Goal: Task Accomplishment & Management: Manage account settings

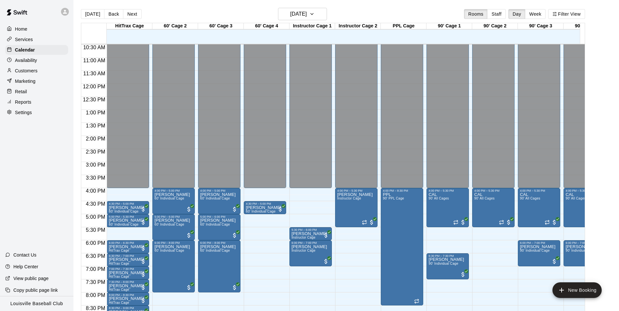
scroll to position [344, 0]
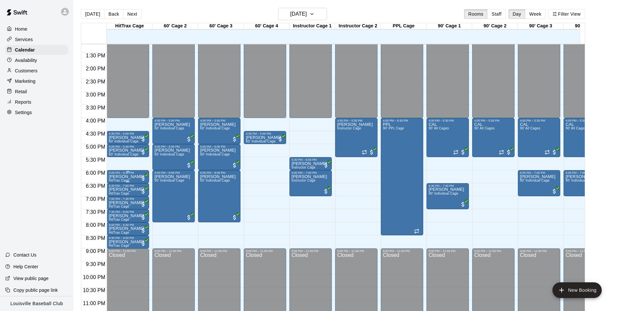
click at [131, 177] on p "[PERSON_NAME]" at bounding box center [127, 177] width 36 height 0
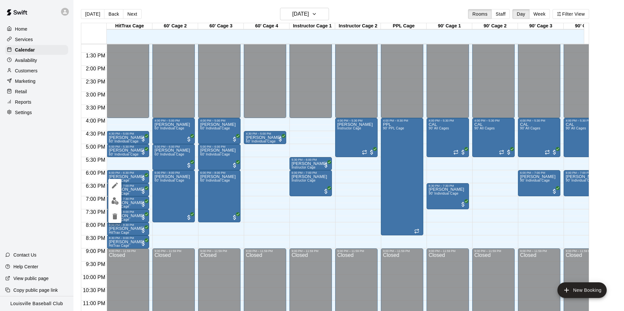
click at [115, 187] on icon "edit" at bounding box center [115, 186] width 6 height 6
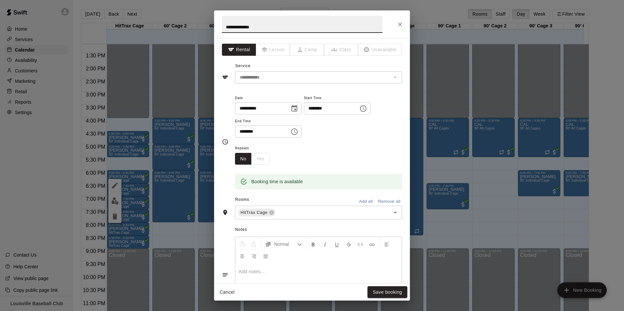
click at [402, 23] on icon "Close" at bounding box center [400, 25] width 4 height 4
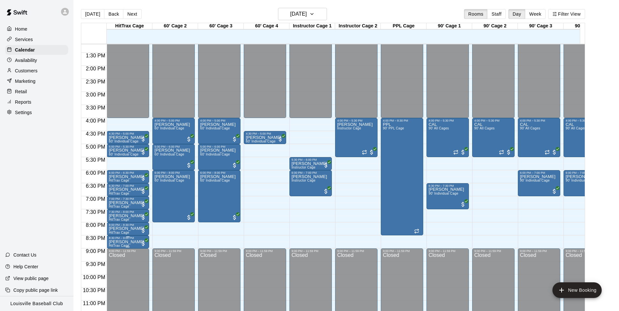
click at [129, 242] on p "[PERSON_NAME]" at bounding box center [127, 242] width 36 height 0
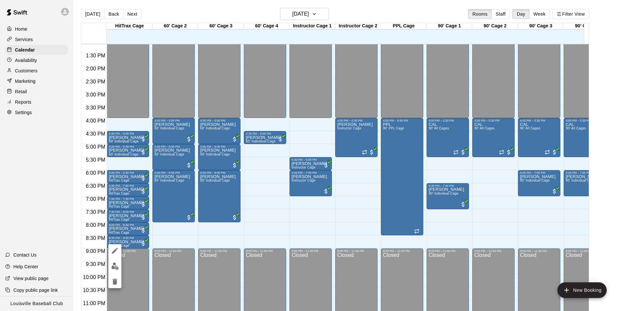
click at [113, 283] on icon "delete" at bounding box center [115, 282] width 8 height 8
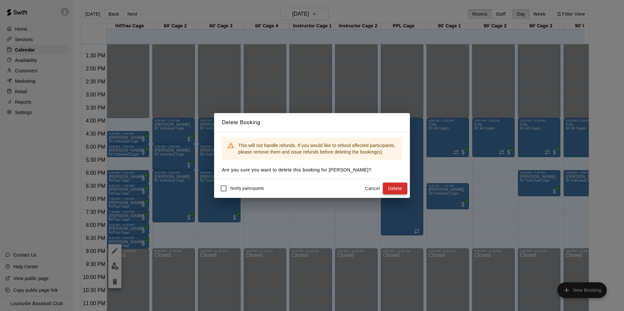
click at [401, 188] on button "Delete" at bounding box center [395, 189] width 24 height 12
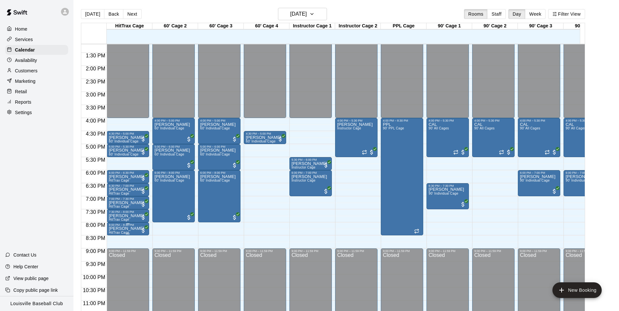
click at [132, 229] on p "[PERSON_NAME]" at bounding box center [127, 229] width 36 height 0
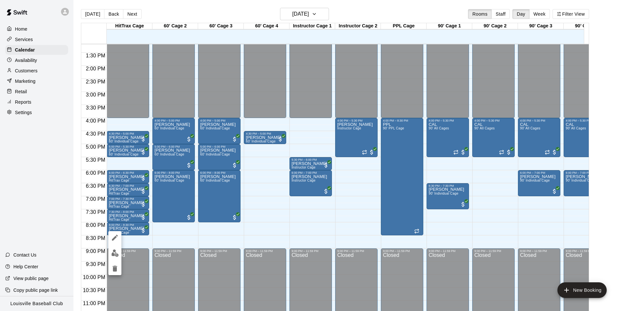
click at [114, 267] on icon "delete" at bounding box center [115, 269] width 5 height 6
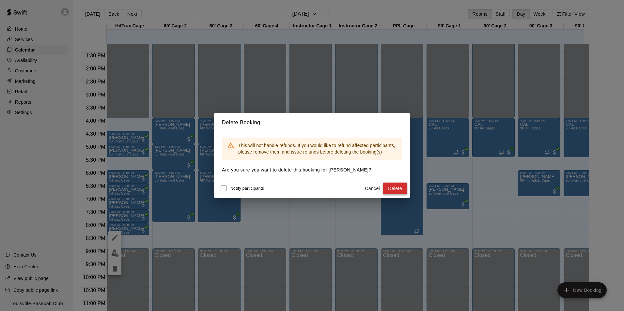
click at [400, 187] on button "Delete" at bounding box center [395, 189] width 24 height 12
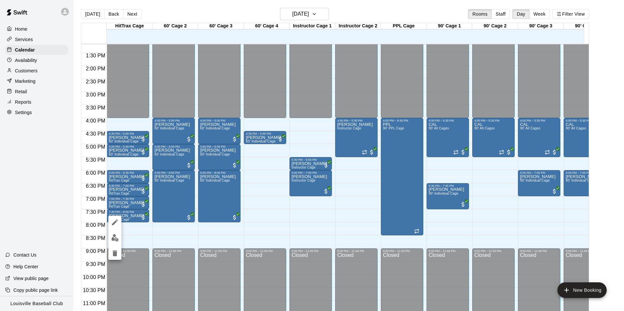
click at [116, 256] on icon "delete" at bounding box center [115, 254] width 5 height 6
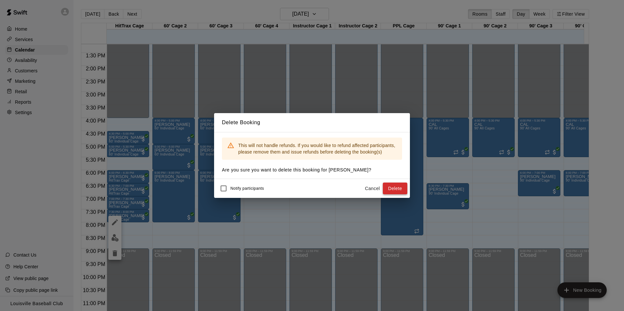
click at [398, 188] on button "Delete" at bounding box center [395, 189] width 24 height 12
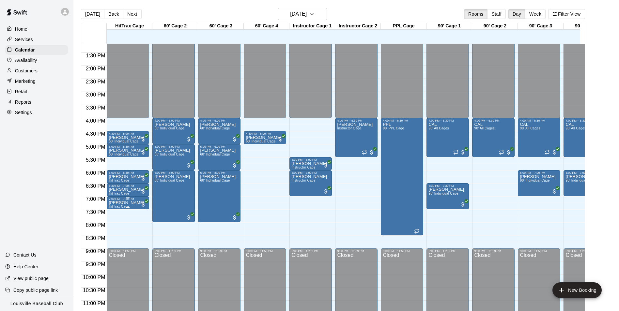
click at [126, 203] on p "[PERSON_NAME]" at bounding box center [127, 203] width 36 height 0
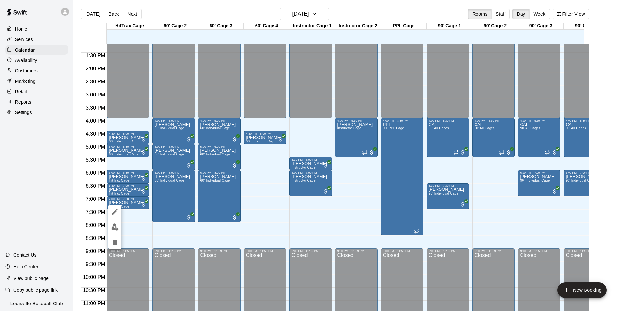
click at [113, 247] on button "delete" at bounding box center [114, 242] width 13 height 13
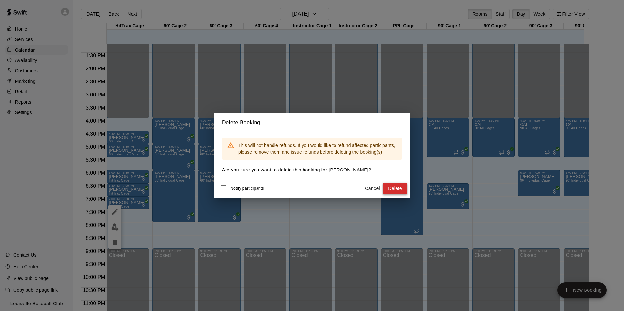
click at [397, 186] on button "Delete" at bounding box center [395, 189] width 24 height 12
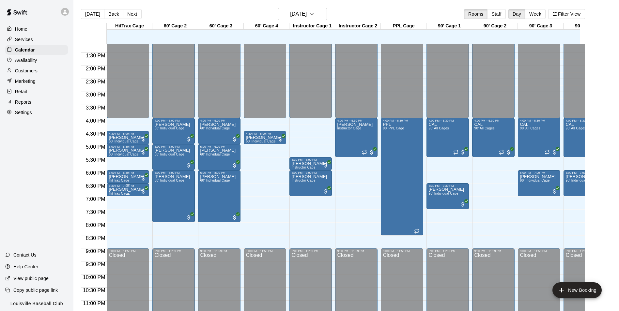
click at [133, 190] on p "[PERSON_NAME]" at bounding box center [127, 190] width 36 height 0
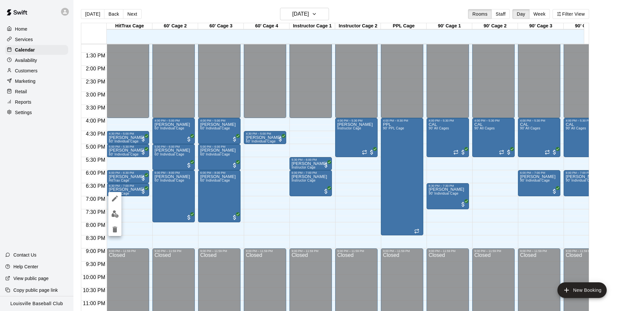
click at [114, 232] on icon "delete" at bounding box center [115, 230] width 5 height 6
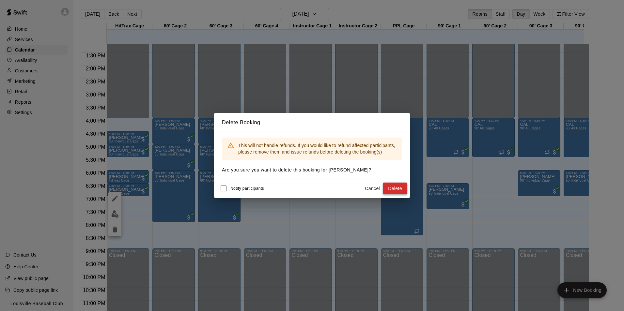
click at [394, 187] on button "Delete" at bounding box center [395, 189] width 24 height 12
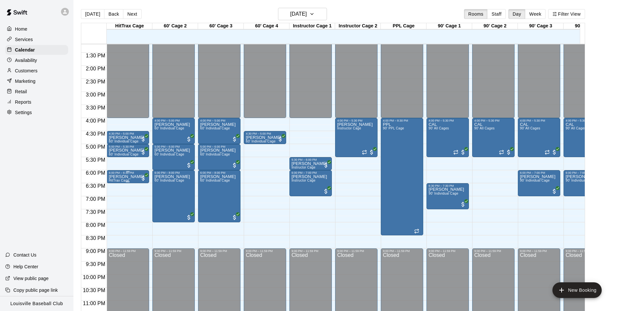
click at [128, 182] on span "HitTrax Cage" at bounding box center [119, 181] width 21 height 4
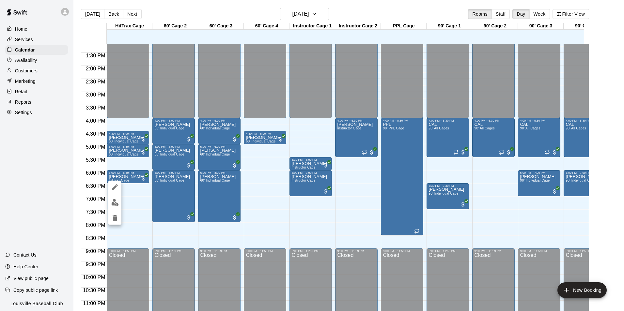
click at [113, 187] on icon "edit" at bounding box center [115, 187] width 8 height 8
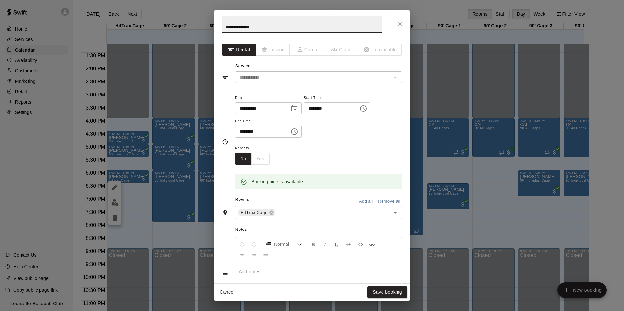
click at [244, 134] on input "********" at bounding box center [260, 132] width 50 height 12
click at [394, 213] on icon "Open" at bounding box center [395, 213] width 3 height 2
type input "********"
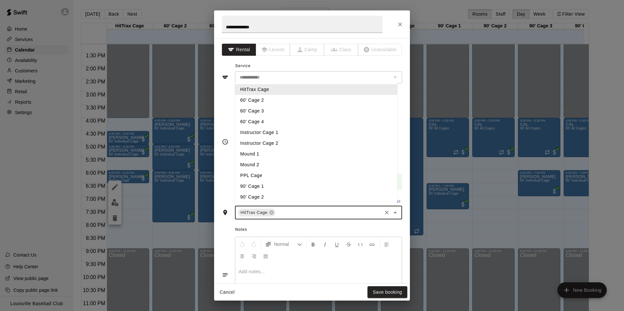
click at [276, 145] on li "Instructor Cage 2" at bounding box center [316, 143] width 162 height 11
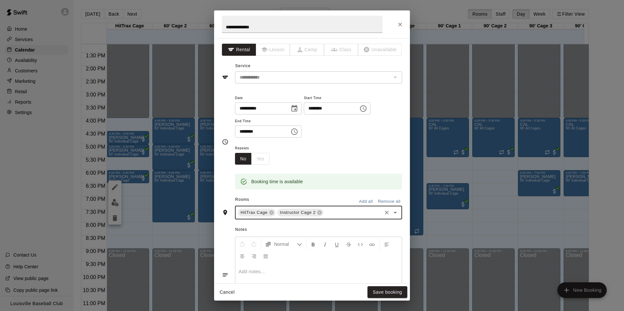
click at [271, 213] on icon at bounding box center [271, 212] width 5 height 5
click at [390, 295] on button "Save booking" at bounding box center [388, 293] width 40 height 12
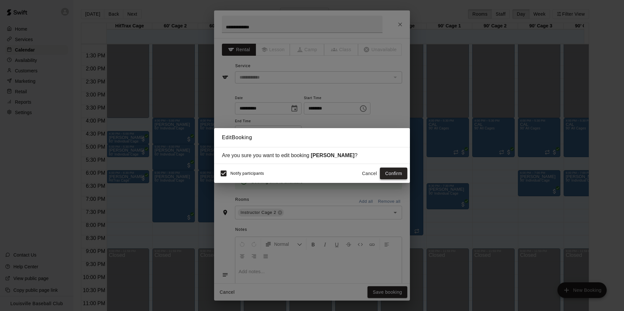
click at [391, 174] on button "Confirm" at bounding box center [393, 174] width 27 height 12
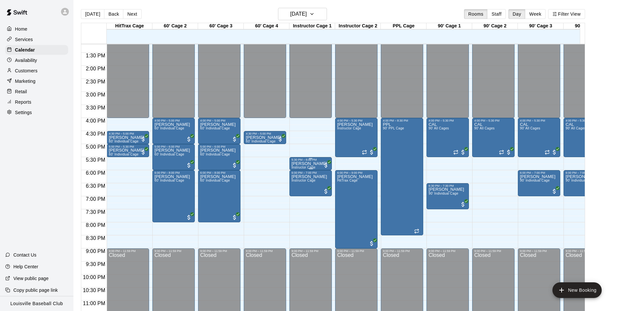
click at [315, 164] on p "[PERSON_NAME]" at bounding box center [309, 164] width 36 height 0
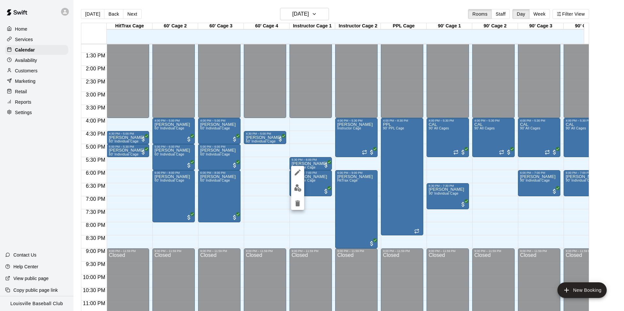
click at [298, 202] on icon "delete" at bounding box center [297, 204] width 5 height 6
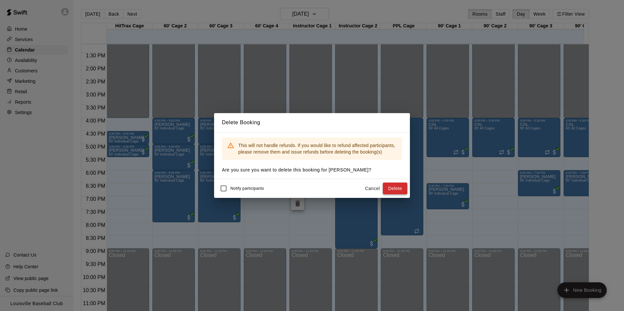
click at [397, 188] on button "Delete" at bounding box center [395, 189] width 24 height 12
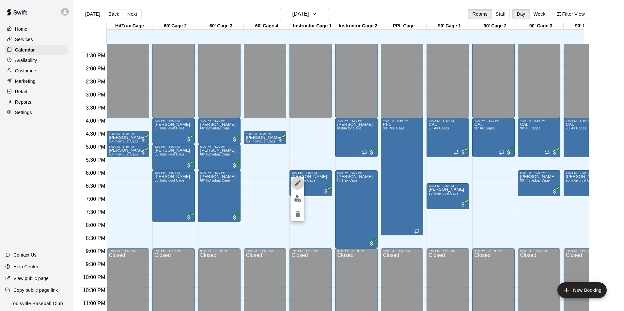
click at [298, 184] on icon "edit" at bounding box center [298, 184] width 6 height 6
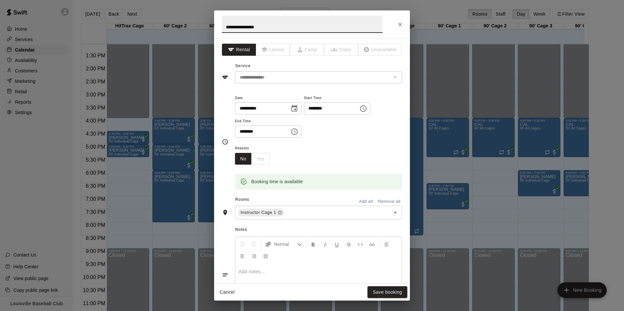
click at [318, 106] on input "********" at bounding box center [329, 108] width 50 height 12
type input "********"
click at [391, 292] on button "Save booking" at bounding box center [388, 293] width 40 height 12
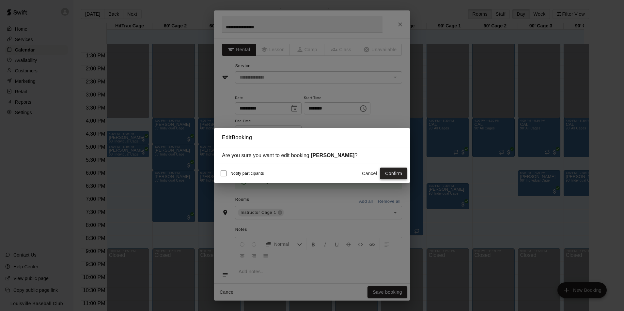
click at [402, 174] on button "Confirm" at bounding box center [393, 174] width 27 height 12
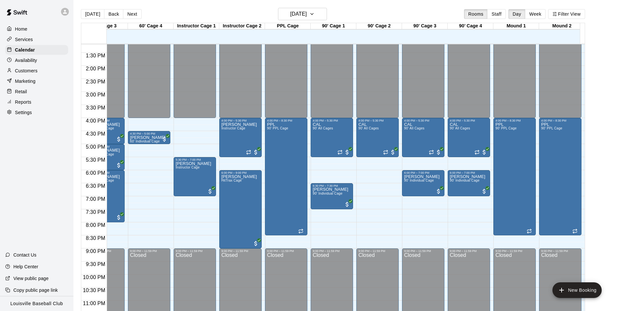
scroll to position [0, 60]
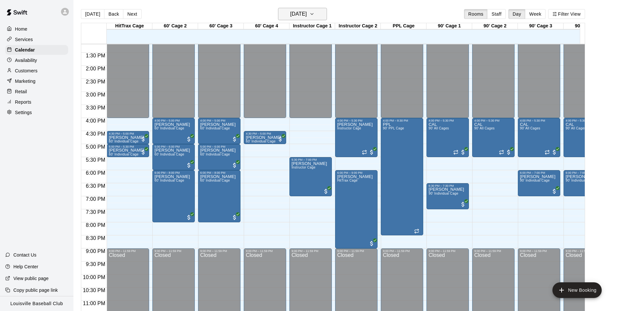
click at [320, 14] on button "[DATE]" at bounding box center [302, 14] width 49 height 12
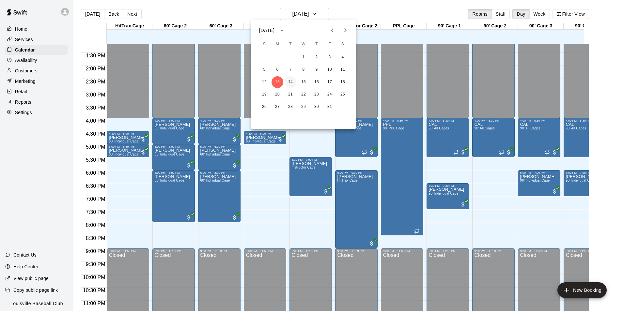
click at [290, 84] on button "14" at bounding box center [291, 82] width 12 height 12
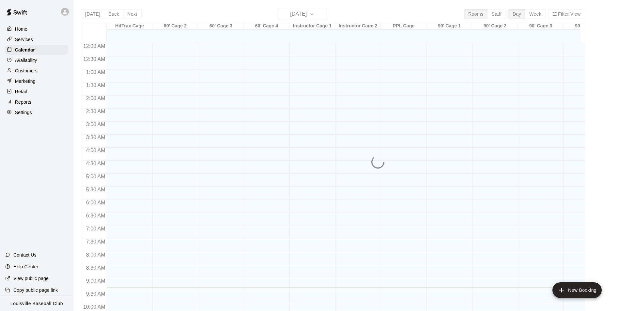
scroll to position [245, 0]
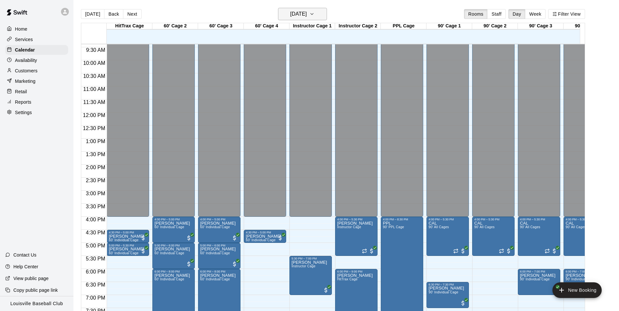
click at [313, 19] on button "[DATE]" at bounding box center [302, 14] width 49 height 12
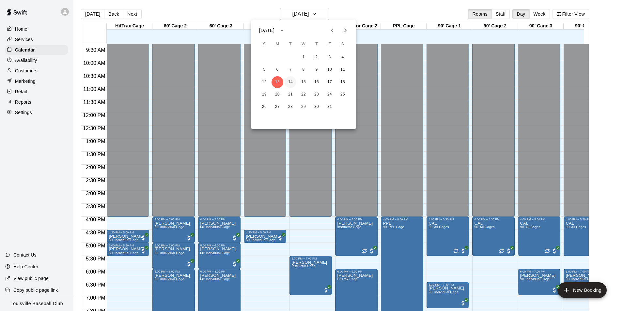
click at [291, 84] on button "14" at bounding box center [291, 82] width 12 height 12
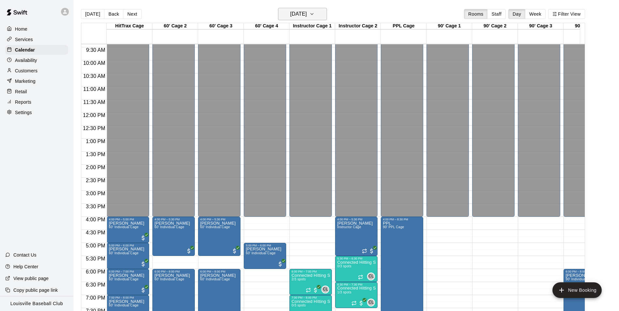
click at [307, 16] on h6 "[DATE]" at bounding box center [298, 13] width 17 height 9
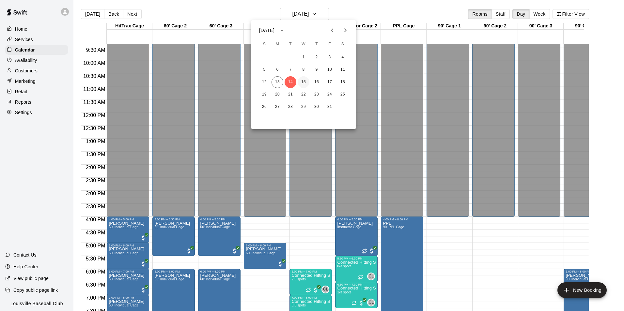
click at [303, 82] on button "15" at bounding box center [304, 82] width 12 height 12
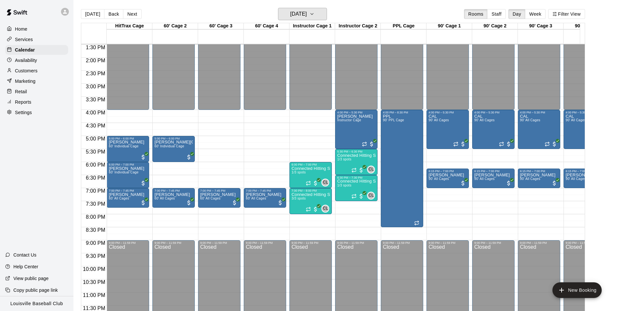
scroll to position [358, 0]
click at [307, 15] on h6 "[DATE]" at bounding box center [298, 13] width 17 height 9
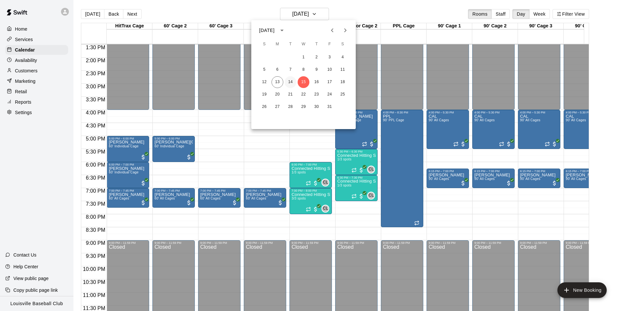
click at [289, 81] on button "14" at bounding box center [291, 82] width 12 height 12
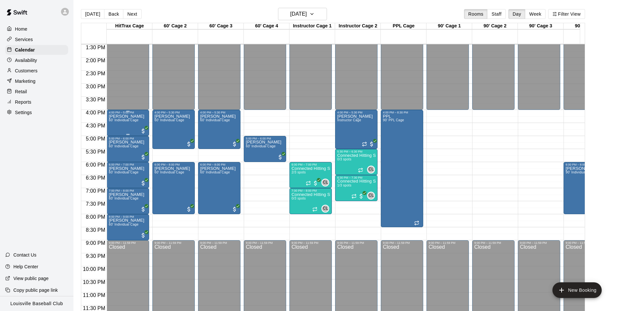
click at [123, 118] on span "60' Individual Cage" at bounding box center [124, 120] width 30 height 4
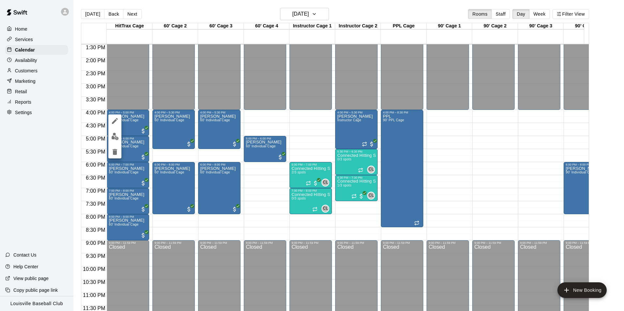
click at [115, 120] on icon "edit" at bounding box center [115, 121] width 6 height 6
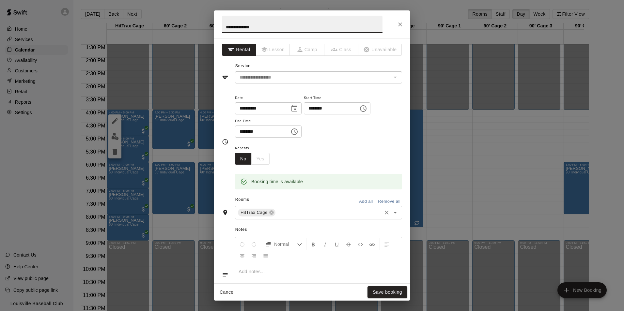
click at [394, 213] on icon "Open" at bounding box center [395, 213] width 3 height 2
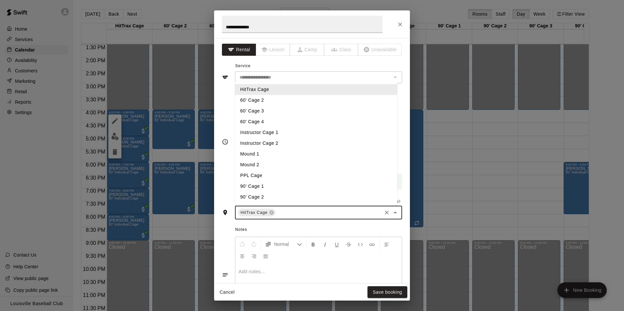
click at [261, 122] on li "60' Cage 4" at bounding box center [316, 122] width 162 height 11
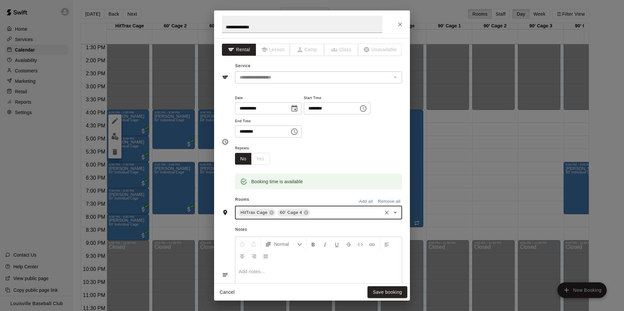
click at [270, 213] on icon at bounding box center [271, 212] width 5 height 5
click at [393, 294] on button "Save booking" at bounding box center [388, 293] width 40 height 12
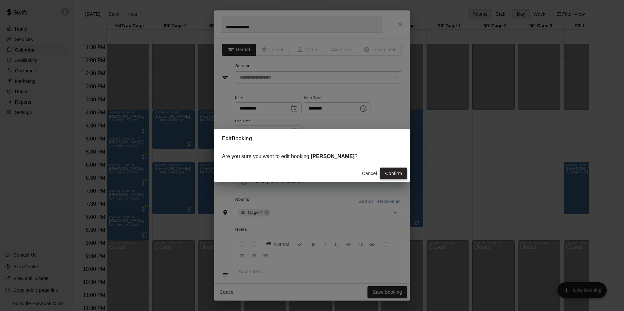
click at [399, 175] on button "Confirm" at bounding box center [393, 174] width 27 height 12
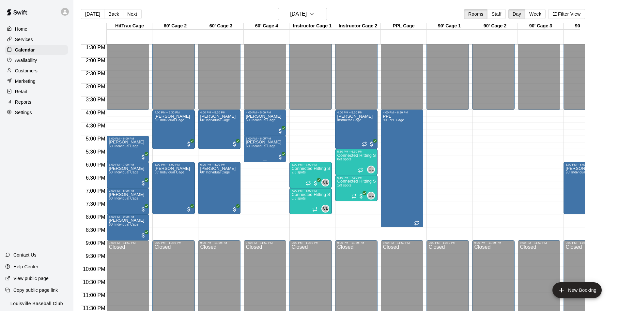
click at [263, 142] on p "[PERSON_NAME]" at bounding box center [264, 142] width 36 height 0
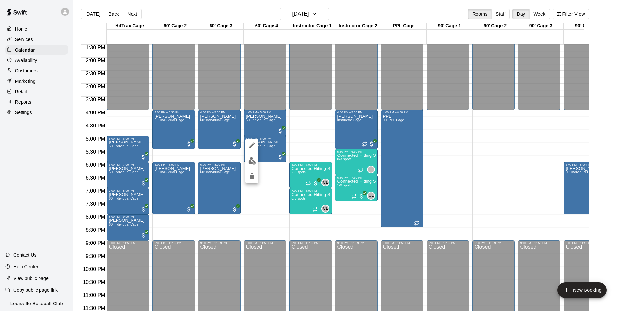
click at [251, 177] on icon "delete" at bounding box center [252, 177] width 5 height 6
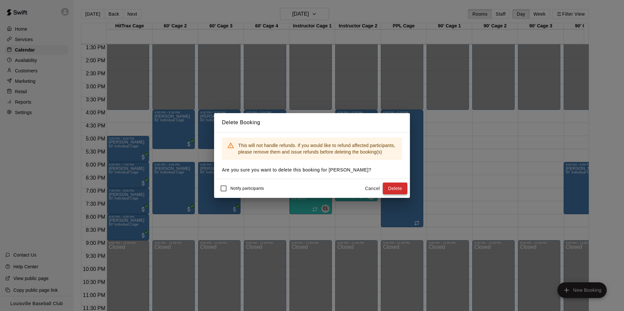
click at [397, 188] on button "Delete" at bounding box center [395, 189] width 24 height 12
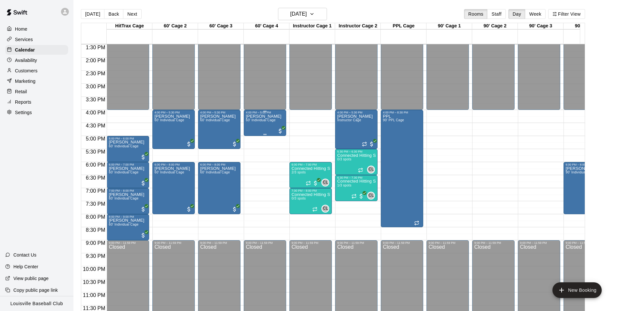
click at [265, 118] on span "60' Individual Cage" at bounding box center [261, 120] width 30 height 4
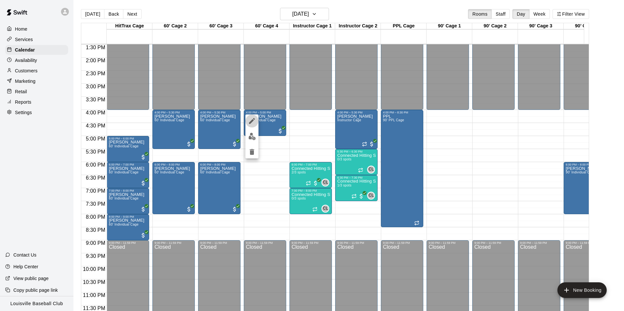
click at [251, 125] on button "edit" at bounding box center [251, 121] width 13 height 13
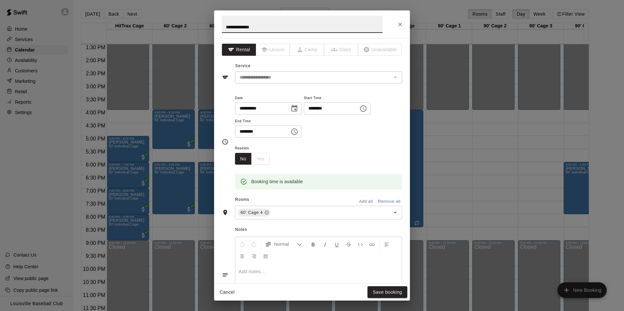
click at [242, 134] on input "********" at bounding box center [260, 132] width 50 height 12
type input "********"
click at [386, 291] on button "Save booking" at bounding box center [388, 293] width 40 height 12
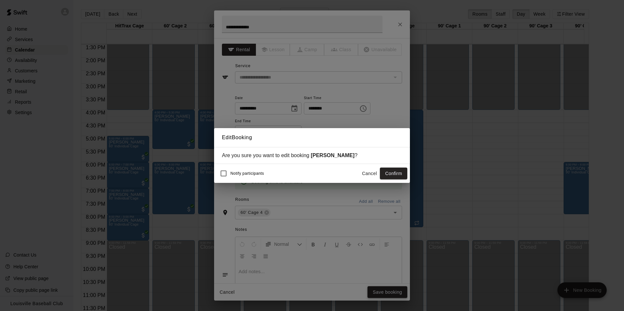
click at [394, 172] on button "Confirm" at bounding box center [393, 174] width 27 height 12
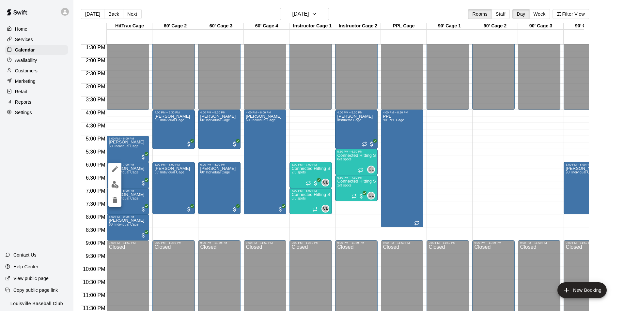
click at [112, 198] on icon "delete" at bounding box center [115, 201] width 8 height 8
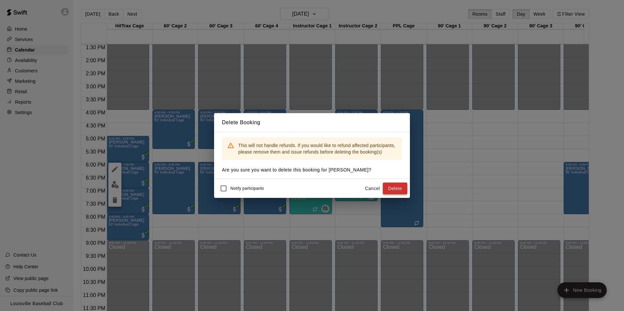
click at [399, 190] on button "Delete" at bounding box center [395, 189] width 24 height 12
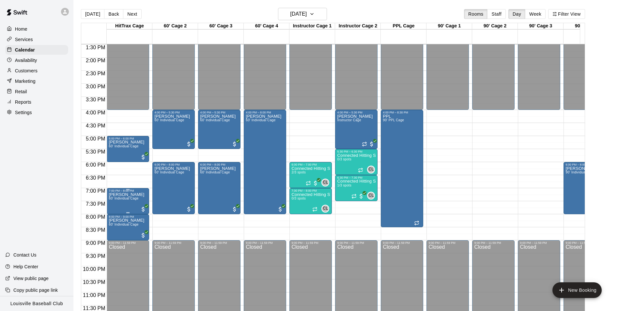
click at [127, 197] on span "60' Individual Cage" at bounding box center [124, 199] width 30 height 4
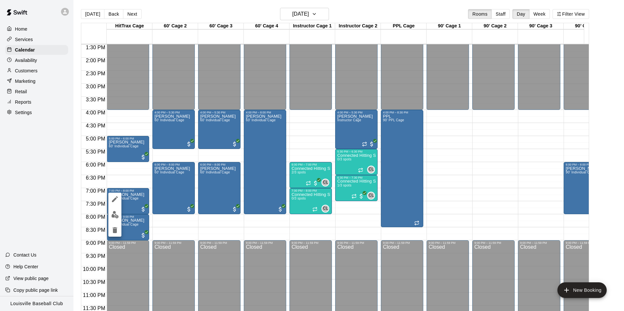
click at [117, 228] on icon "delete" at bounding box center [115, 231] width 5 height 6
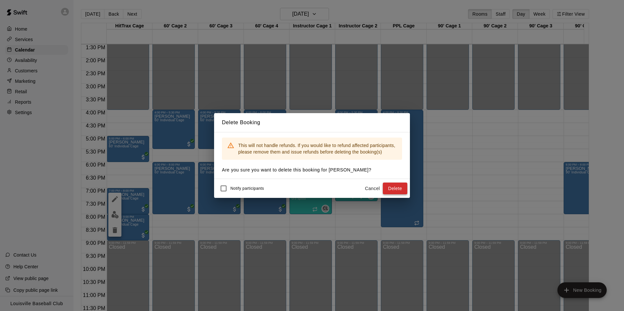
click at [399, 187] on button "Delete" at bounding box center [395, 189] width 24 height 12
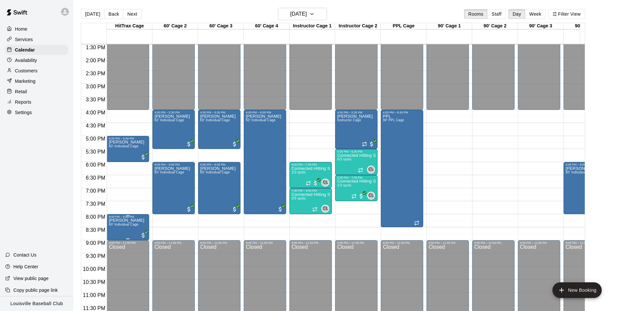
click at [127, 223] on span "60' Individual Cage" at bounding box center [124, 225] width 30 height 4
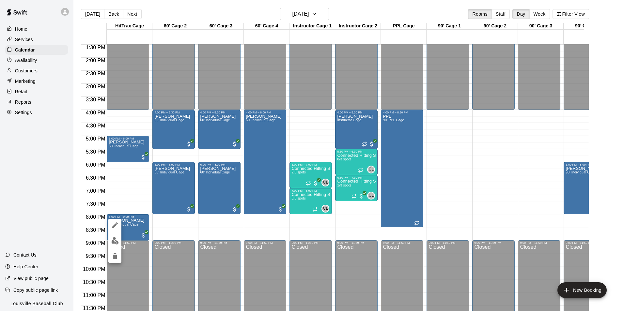
click at [116, 225] on icon "edit" at bounding box center [115, 226] width 6 height 6
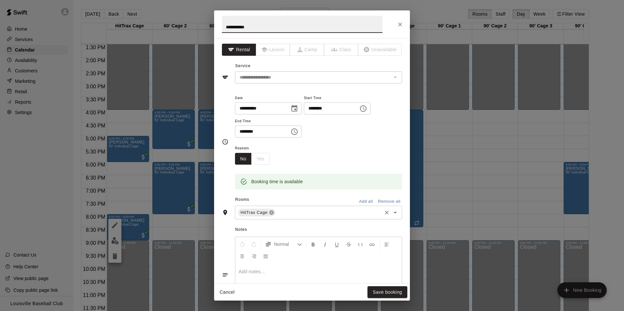
click at [272, 214] on icon at bounding box center [271, 213] width 4 height 4
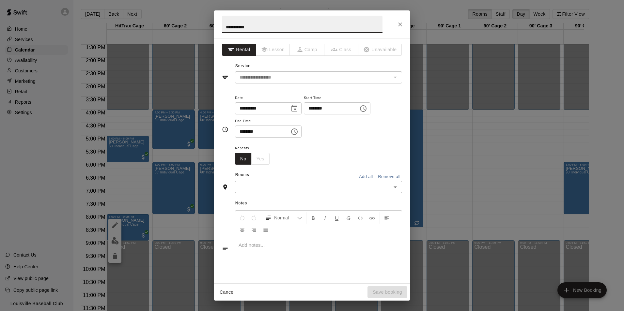
click at [394, 187] on icon "Open" at bounding box center [395, 188] width 3 height 2
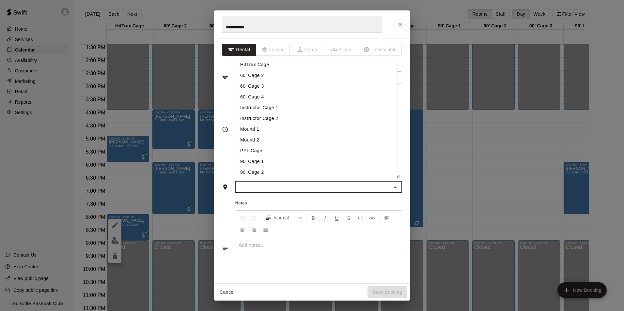
click at [263, 73] on li "60' Cage 2" at bounding box center [316, 75] width 162 height 11
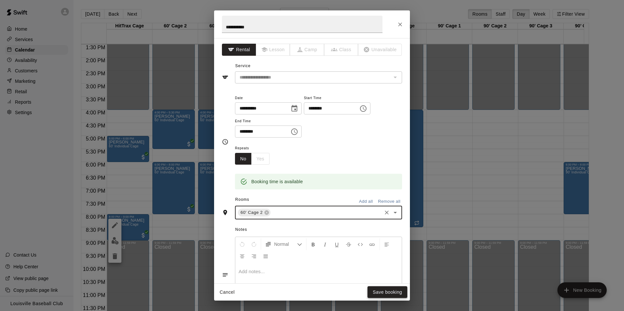
click at [390, 295] on button "Save booking" at bounding box center [388, 293] width 40 height 12
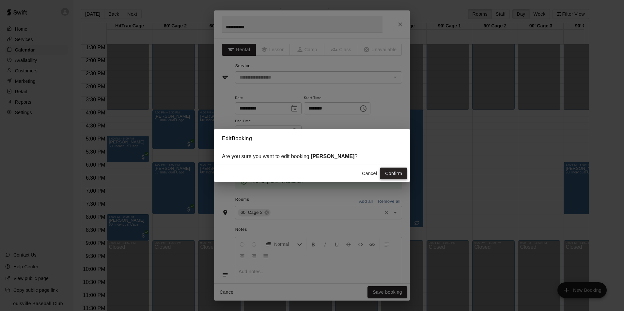
click at [398, 170] on button "Confirm" at bounding box center [393, 174] width 27 height 12
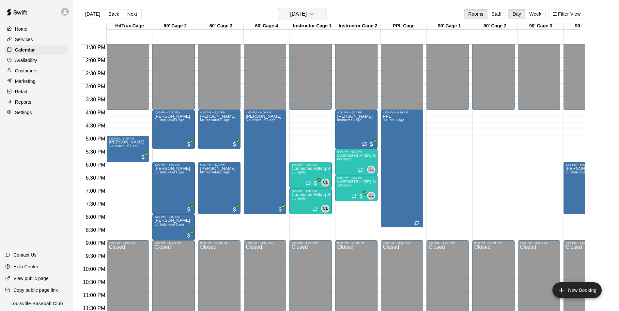
click at [307, 13] on h6 "[DATE]" at bounding box center [298, 13] width 17 height 9
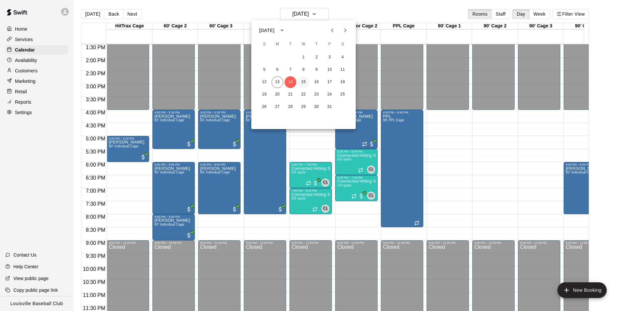
click at [305, 83] on button "15" at bounding box center [304, 82] width 12 height 12
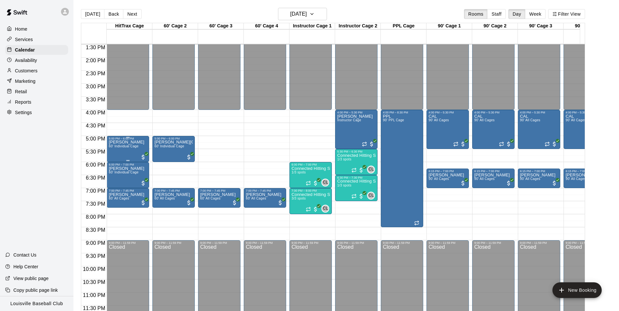
click at [125, 145] on span "60' Individual Cage" at bounding box center [124, 147] width 30 height 4
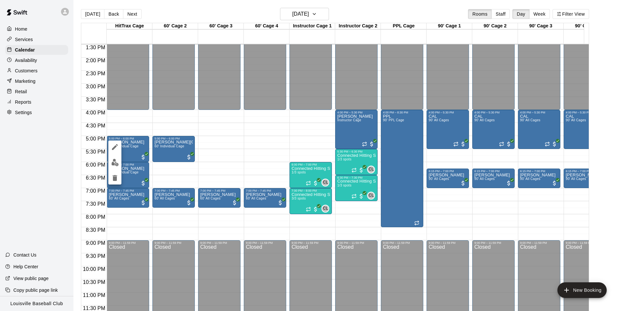
click at [114, 144] on icon "edit" at bounding box center [115, 147] width 8 height 8
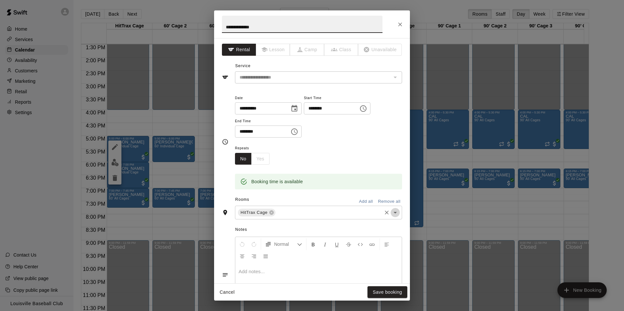
click at [394, 213] on icon "Open" at bounding box center [395, 213] width 3 height 2
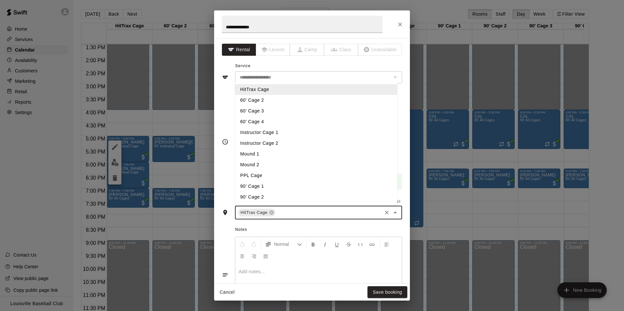
click at [260, 121] on li "60' Cage 4" at bounding box center [316, 122] width 162 height 11
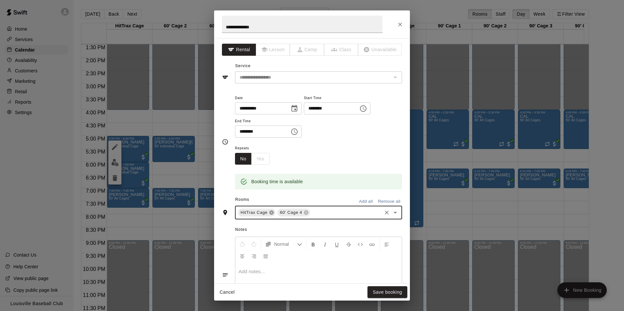
click at [269, 214] on icon at bounding box center [271, 213] width 4 height 4
click at [243, 131] on input "********" at bounding box center [260, 132] width 50 height 12
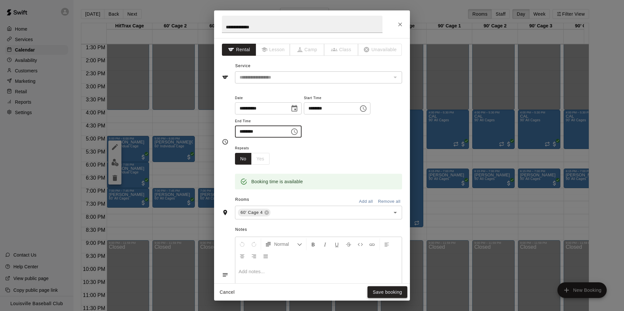
type input "********"
click at [388, 294] on button "Save booking" at bounding box center [388, 293] width 40 height 12
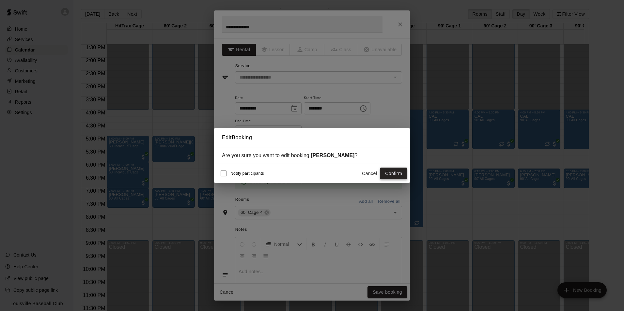
click at [395, 173] on button "Confirm" at bounding box center [393, 174] width 27 height 12
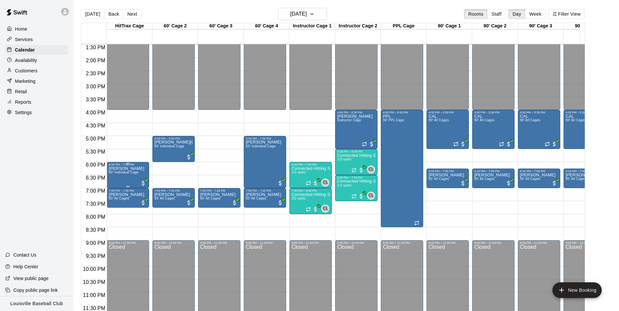
click at [126, 171] on span "60' Individual Cage" at bounding box center [124, 173] width 30 height 4
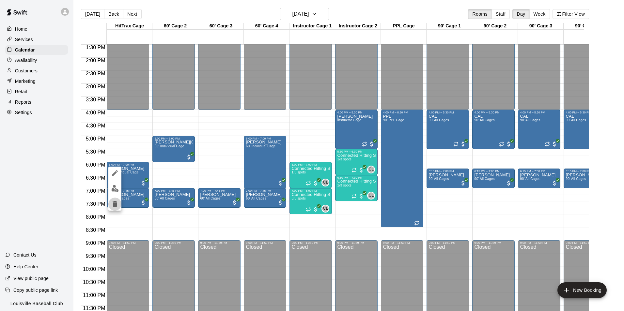
click at [115, 206] on icon "delete" at bounding box center [115, 204] width 5 height 6
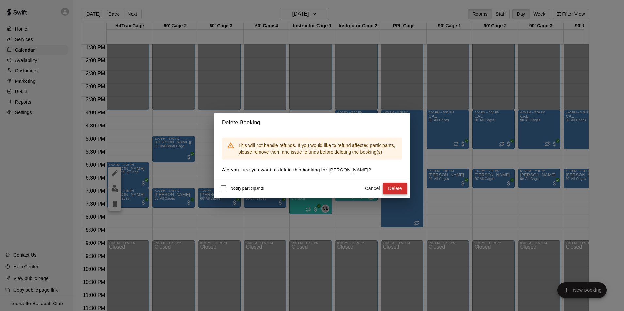
click at [397, 188] on button "Delete" at bounding box center [395, 189] width 24 height 12
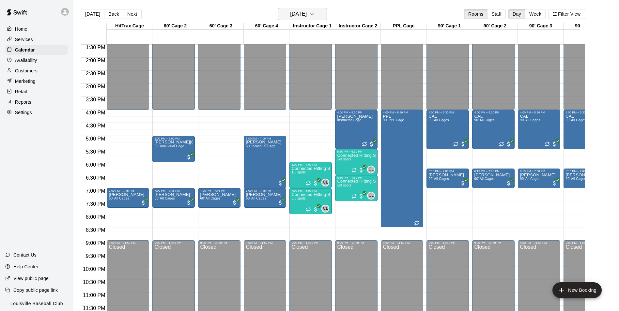
click at [307, 15] on h6 "[DATE]" at bounding box center [298, 13] width 17 height 9
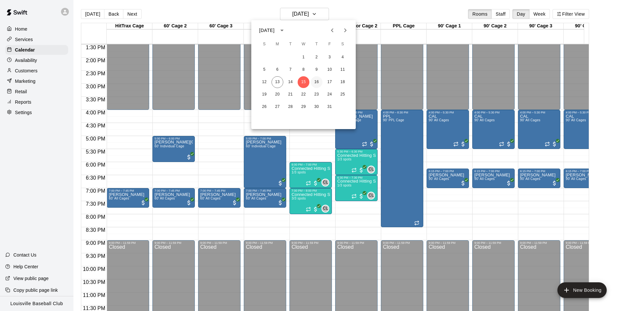
click at [318, 80] on button "16" at bounding box center [317, 82] width 12 height 12
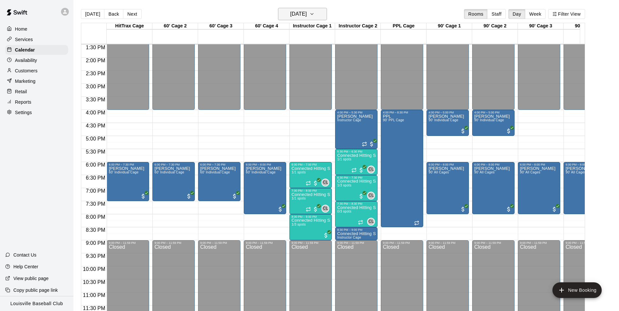
click at [316, 19] on button "[DATE]" at bounding box center [302, 14] width 49 height 12
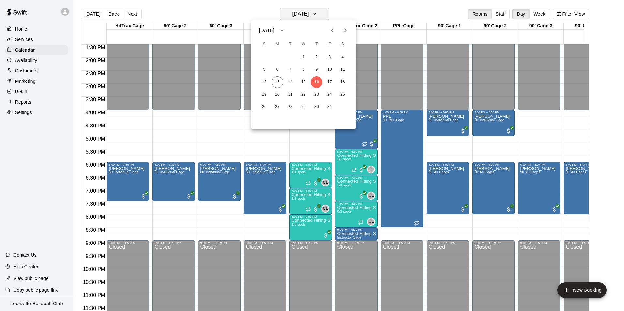
click at [410, 11] on div at bounding box center [312, 155] width 624 height 311
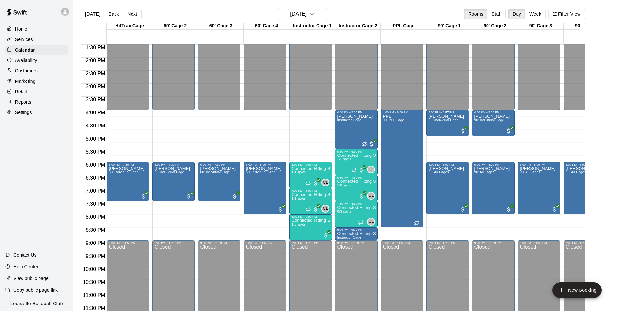
click at [444, 118] on span "90' Individual Cage" at bounding box center [444, 120] width 30 height 4
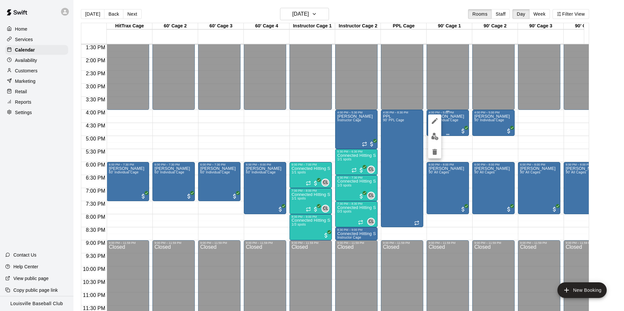
click at [432, 118] on icon "edit" at bounding box center [435, 121] width 8 height 8
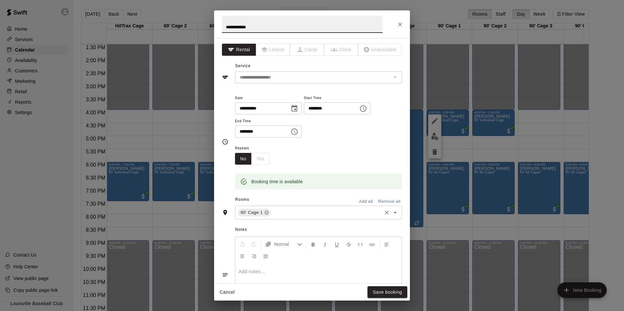
click at [391, 214] on icon "Open" at bounding box center [395, 213] width 8 height 8
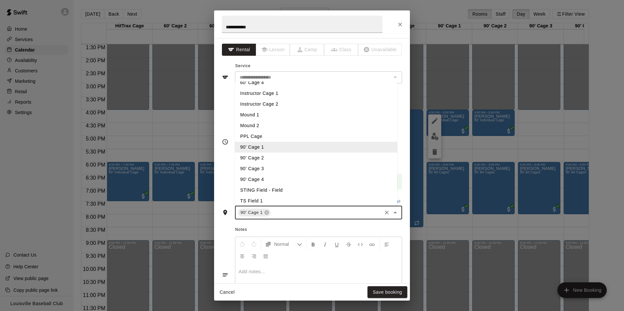
scroll to position [45, 0]
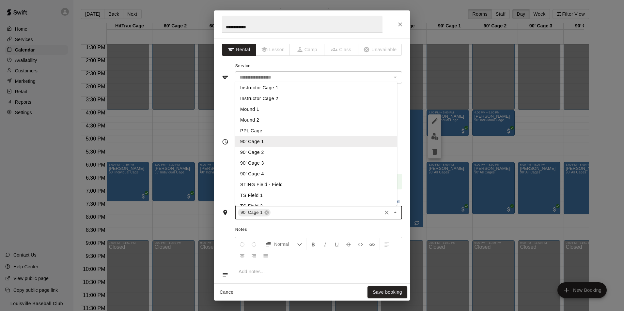
click at [269, 166] on li "90' Cage 3" at bounding box center [316, 163] width 162 height 11
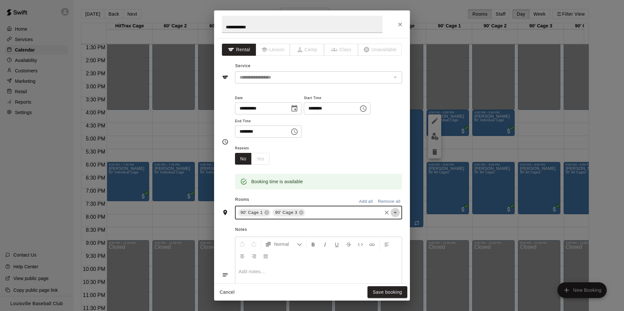
click at [394, 213] on icon "Open" at bounding box center [395, 213] width 3 height 2
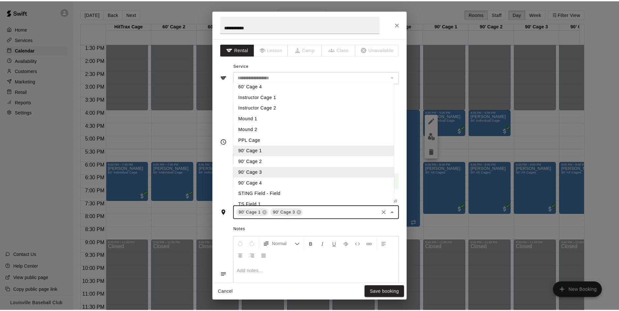
scroll to position [59, 0]
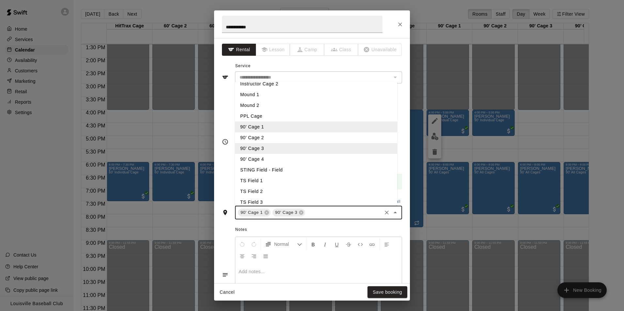
click at [262, 163] on li "90’ Cage 4" at bounding box center [316, 159] width 162 height 11
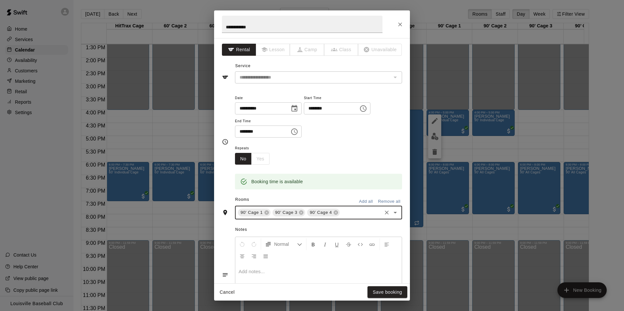
click at [266, 214] on icon at bounding box center [266, 213] width 4 height 4
click at [391, 291] on button "Save booking" at bounding box center [388, 293] width 40 height 12
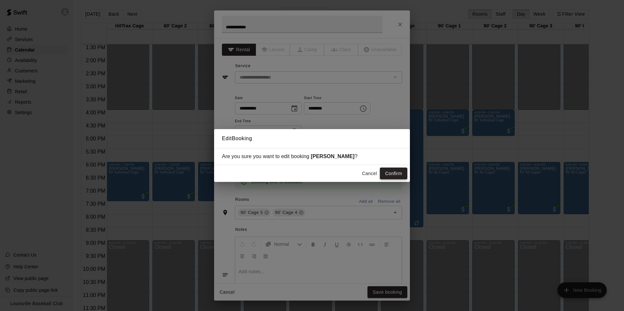
click at [400, 176] on button "Confirm" at bounding box center [393, 174] width 27 height 12
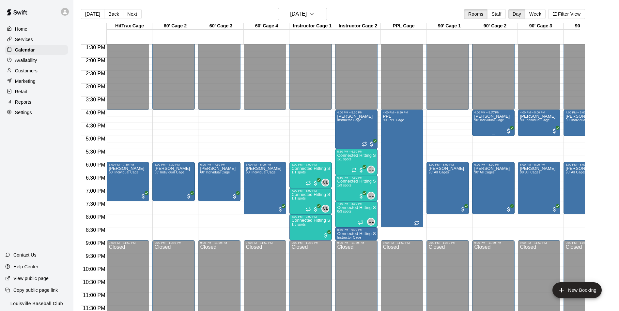
click at [493, 119] on div "[PERSON_NAME] 90' Individual Cage" at bounding box center [492, 269] width 36 height 311
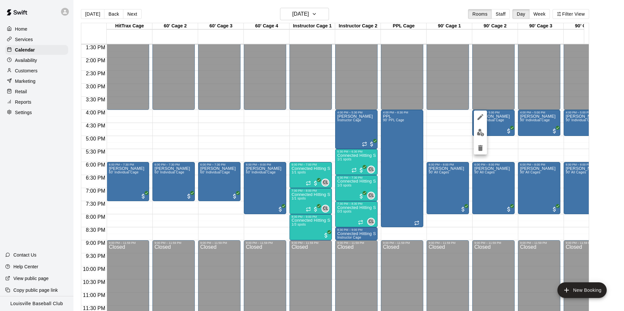
click at [479, 147] on icon "delete" at bounding box center [480, 148] width 5 height 6
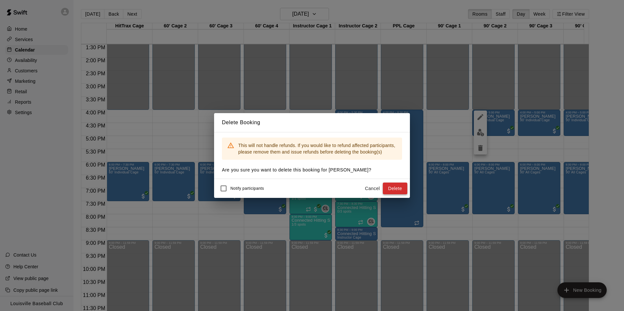
click at [393, 186] on button "Delete" at bounding box center [395, 189] width 24 height 12
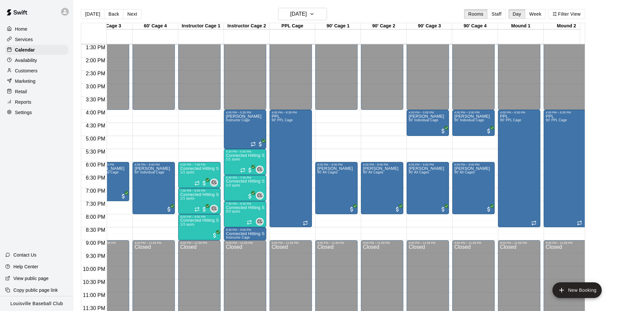
scroll to position [0, 122]
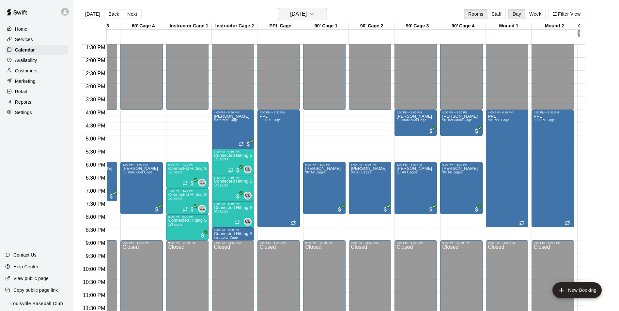
click at [315, 14] on icon "button" at bounding box center [311, 14] width 5 height 8
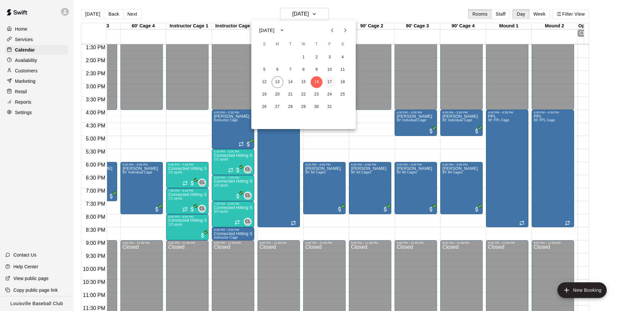
click at [330, 82] on button "17" at bounding box center [330, 82] width 12 height 12
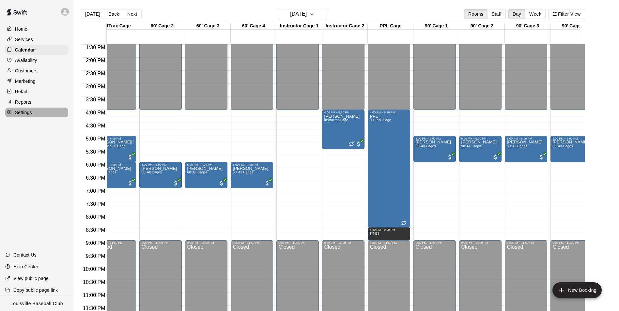
click at [20, 116] on p "Settings" at bounding box center [23, 112] width 17 height 7
select select "**"
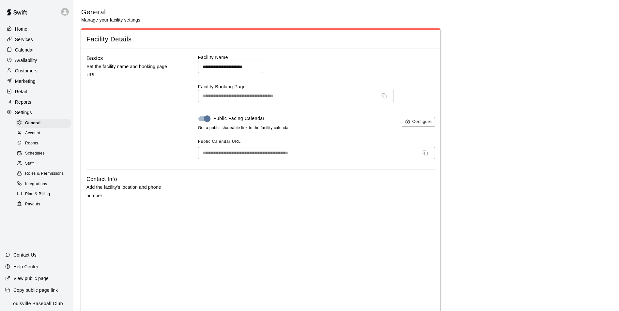
click at [385, 96] on icon "Copy URL" at bounding box center [384, 95] width 5 height 5
click at [10, 39] on icon at bounding box center [9, 39] width 5 height 5
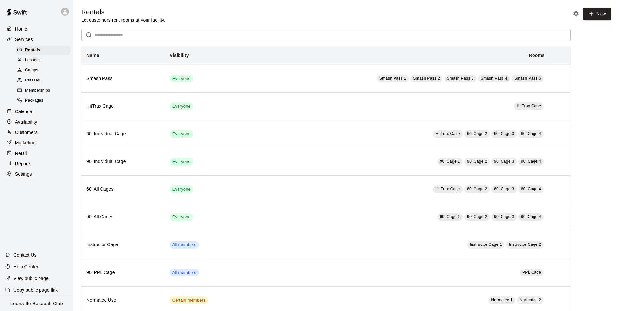
click at [32, 72] on span "Camps" at bounding box center [31, 70] width 13 height 7
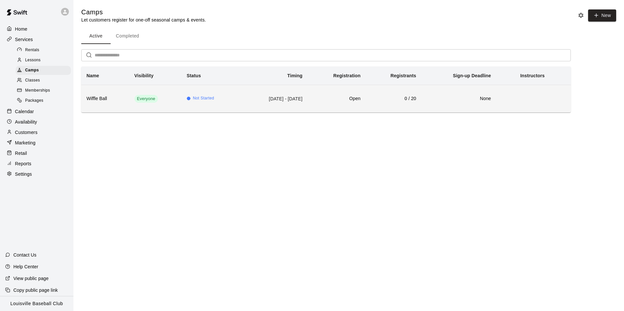
click at [101, 109] on th "Wiffle Ball" at bounding box center [105, 99] width 48 height 28
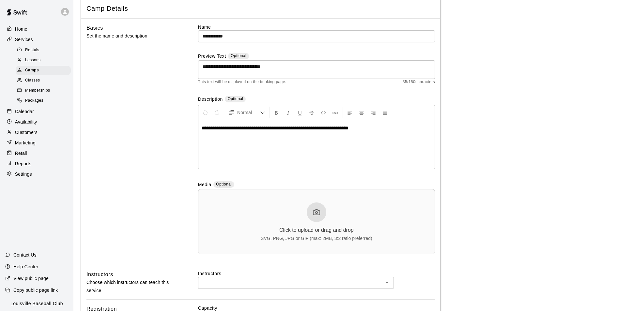
scroll to position [51, 0]
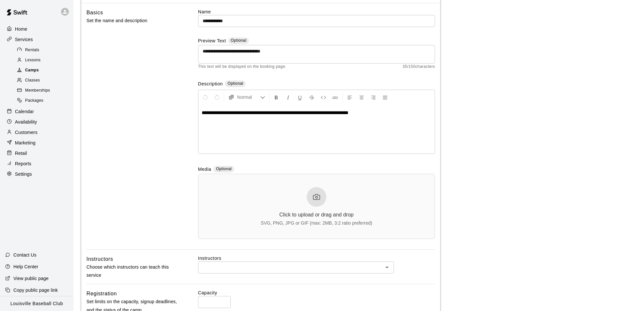
click at [34, 71] on span "Camps" at bounding box center [32, 70] width 14 height 7
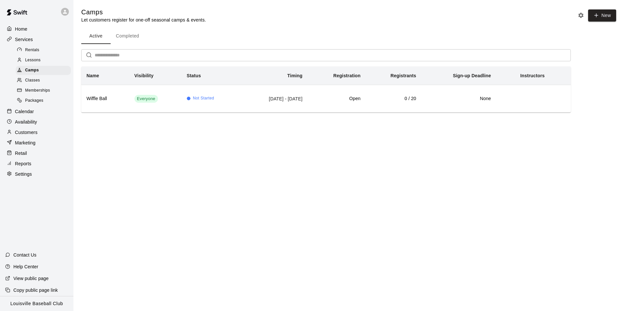
click at [580, 15] on icon "Camp settings" at bounding box center [581, 15] width 7 height 7
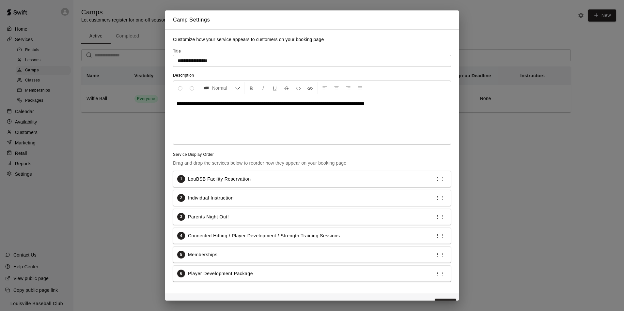
click at [134, 181] on div "**********" at bounding box center [312, 155] width 624 height 311
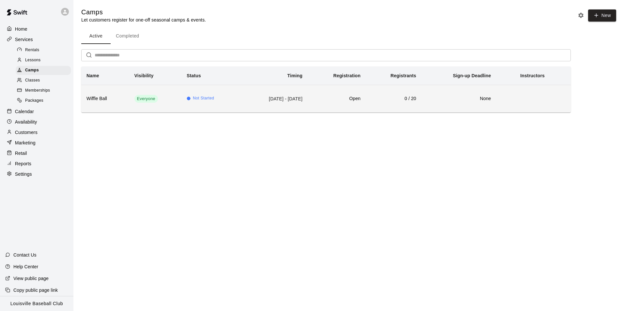
click at [126, 100] on th "Wiffle Ball" at bounding box center [105, 99] width 48 height 28
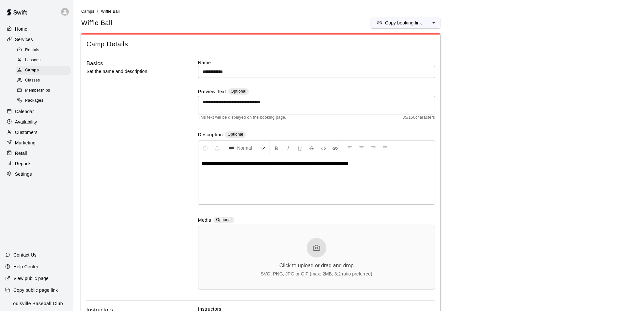
click at [270, 72] on input "**********" at bounding box center [316, 72] width 237 height 12
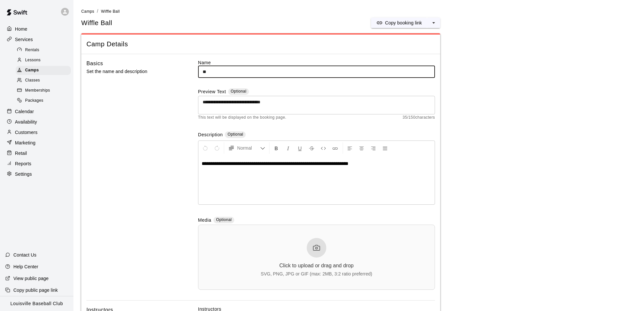
type input "*"
type input "**********"
click at [249, 103] on textarea "**********" at bounding box center [317, 105] width 228 height 13
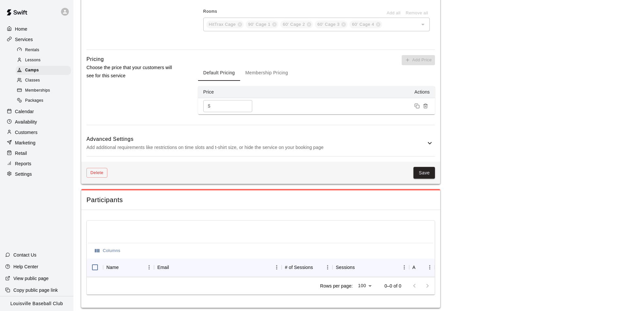
scroll to position [527, 0]
type textarea "**********"
click at [425, 175] on button "Save" at bounding box center [425, 173] width 22 height 12
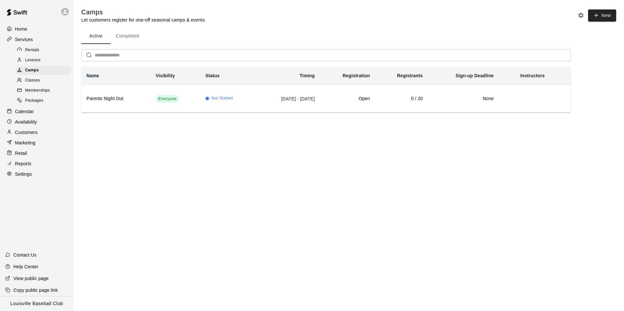
click at [17, 115] on p "Calendar" at bounding box center [24, 111] width 19 height 7
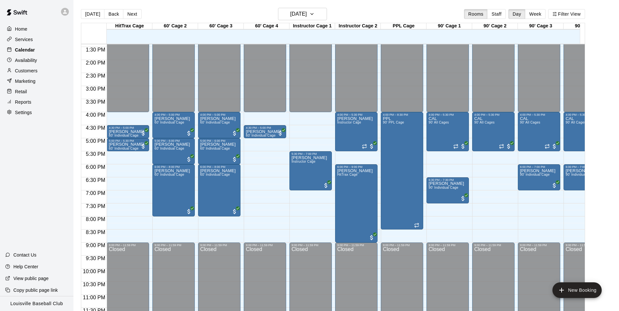
scroll to position [351, 0]
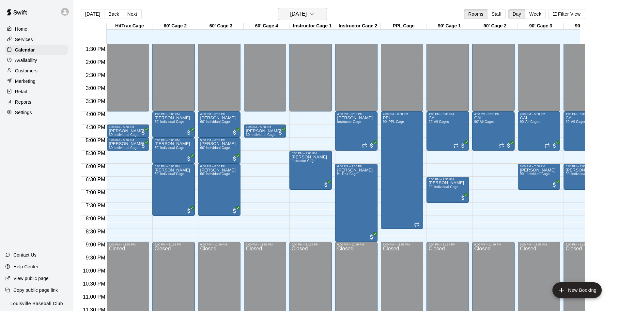
click at [307, 15] on h6 "[DATE]" at bounding box center [298, 13] width 17 height 9
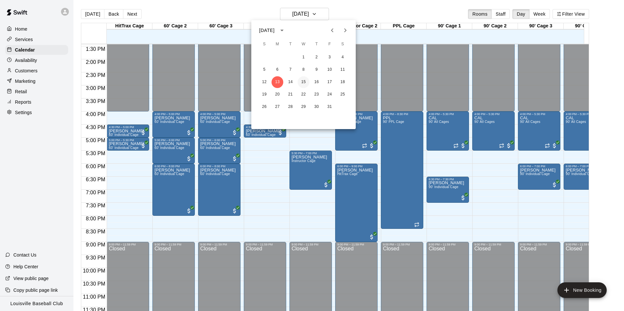
click at [302, 82] on button "15" at bounding box center [304, 82] width 12 height 12
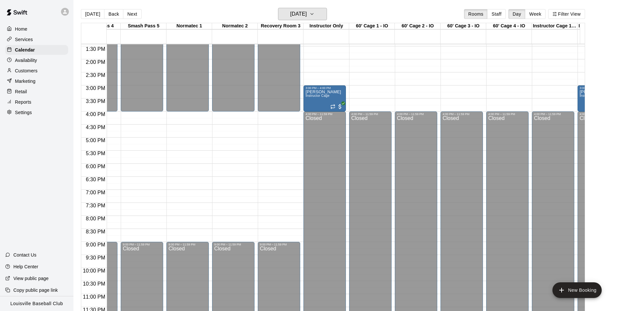
scroll to position [0, 877]
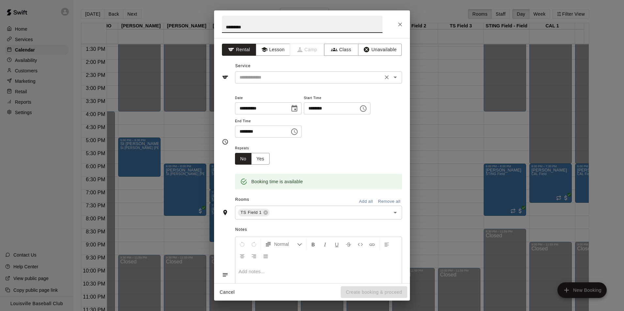
click at [394, 78] on icon "Open" at bounding box center [395, 78] width 3 height 2
type input "*********"
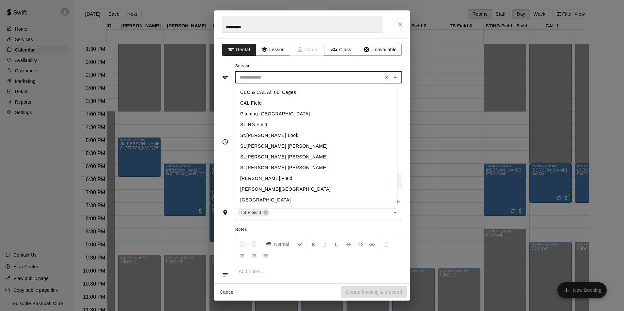
click at [272, 181] on li "[PERSON_NAME] Field" at bounding box center [316, 178] width 162 height 11
type input "**********"
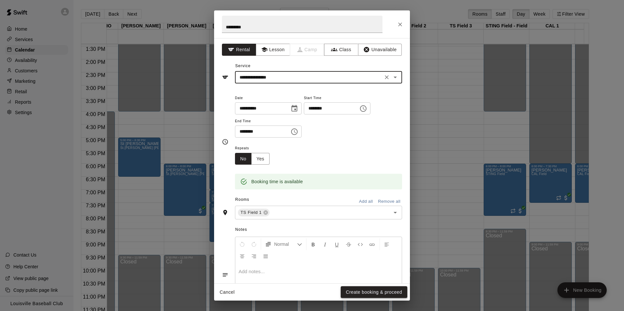
click at [371, 295] on button "Create booking & proceed" at bounding box center [374, 293] width 67 height 12
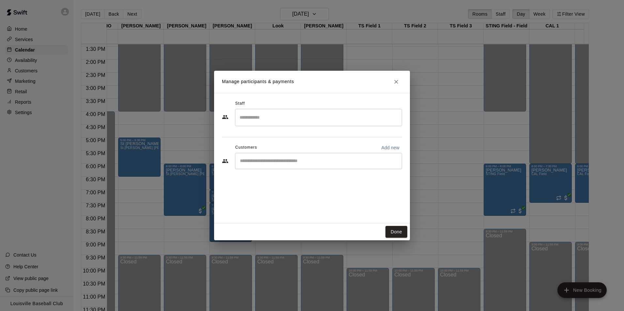
click at [272, 163] on input "Start typing to search customers..." at bounding box center [318, 161] width 161 height 7
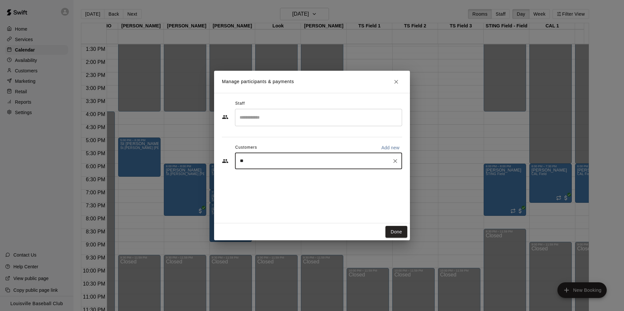
type input "***"
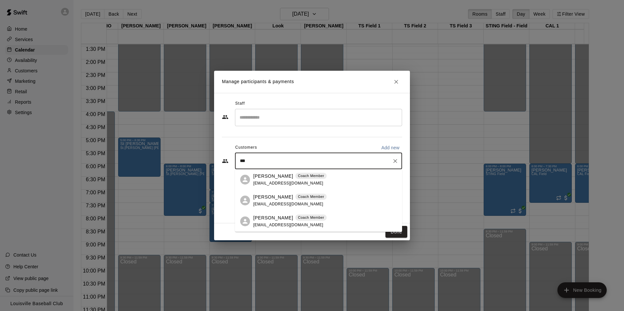
click at [276, 178] on p "[PERSON_NAME]" at bounding box center [273, 176] width 40 height 7
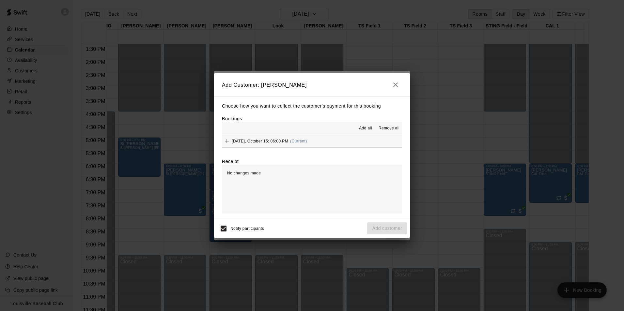
click at [227, 142] on icon "Add" at bounding box center [227, 141] width 4 height 4
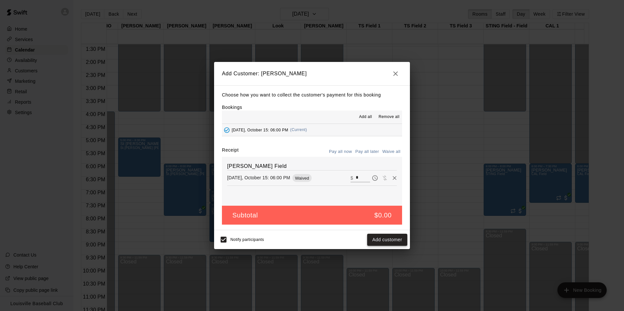
click at [389, 240] on button "Add customer" at bounding box center [387, 240] width 40 height 12
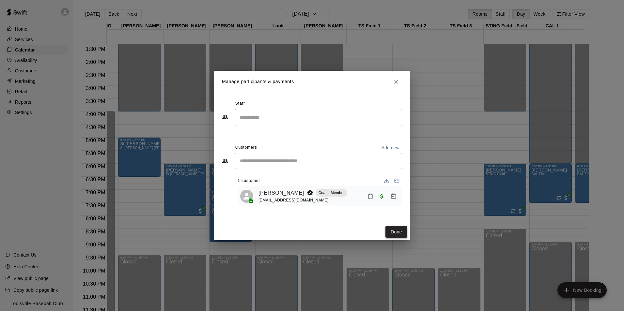
click at [393, 228] on button "Done" at bounding box center [397, 232] width 22 height 12
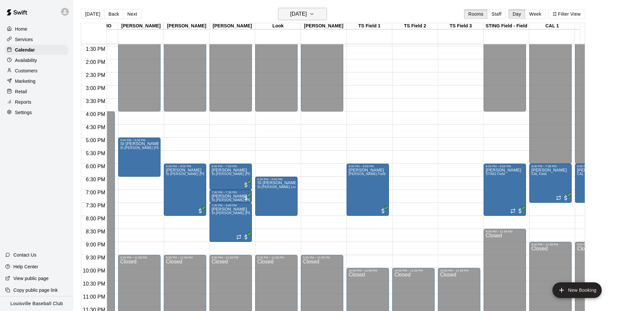
click at [315, 15] on icon "button" at bounding box center [311, 14] width 5 height 8
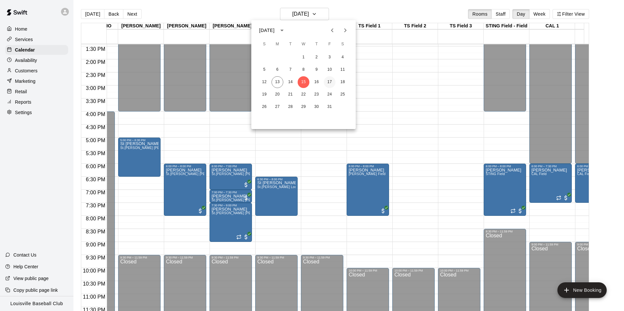
click at [330, 82] on button "17" at bounding box center [330, 82] width 12 height 12
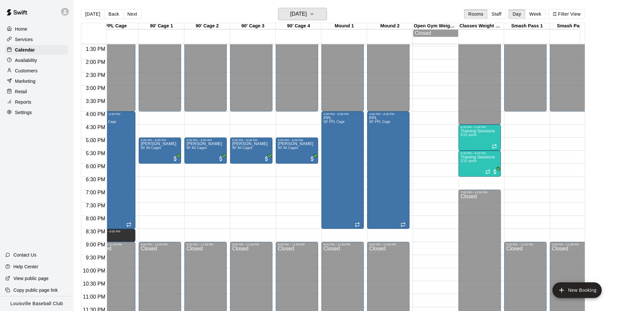
scroll to position [0, 408]
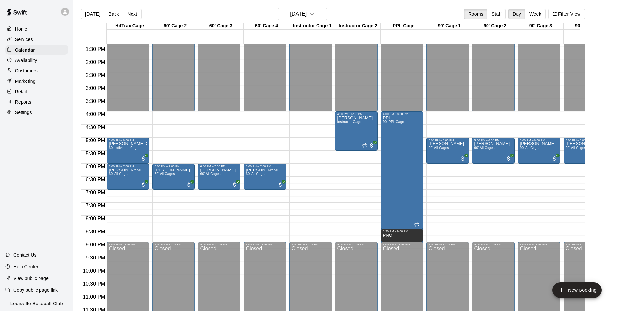
click at [24, 116] on p "Settings" at bounding box center [23, 112] width 17 height 7
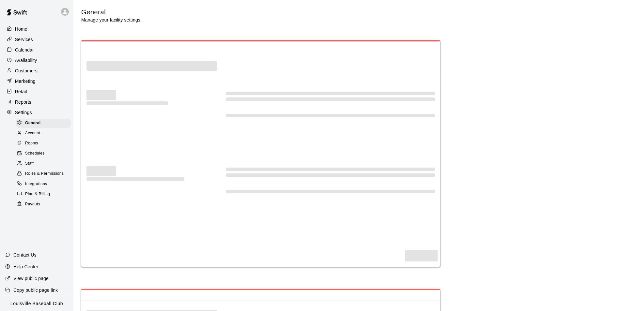
select select "**"
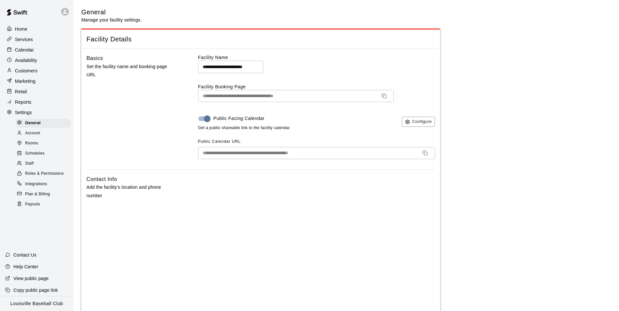
click at [28, 41] on p "Services" at bounding box center [24, 39] width 18 height 7
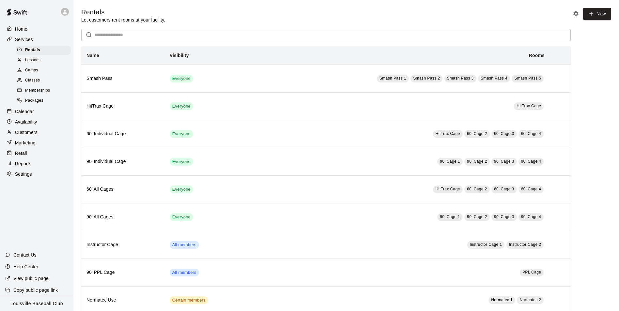
click at [37, 72] on span "Camps" at bounding box center [31, 70] width 13 height 7
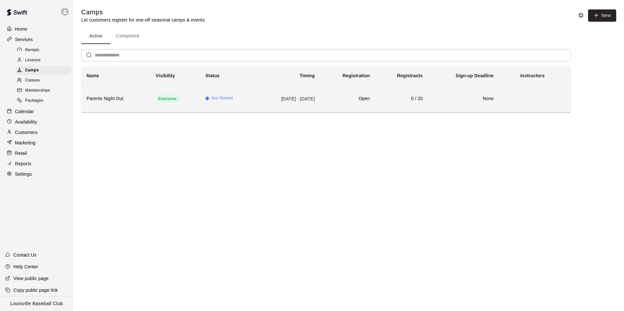
click at [309, 96] on td "[DATE] - [DATE]" at bounding box center [288, 99] width 64 height 28
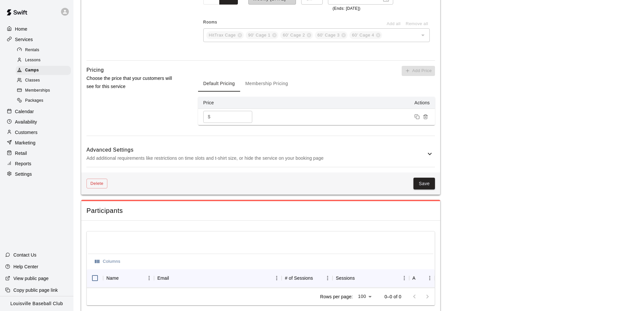
scroll to position [502, 0]
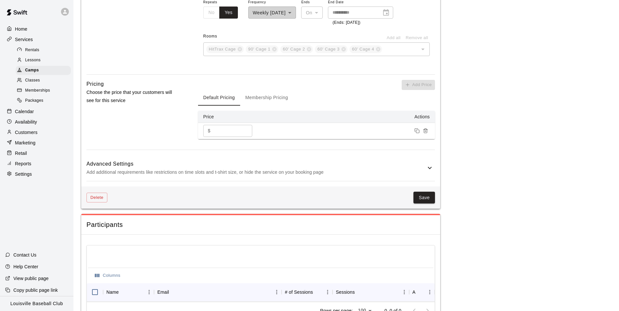
click at [276, 97] on button "Membership Pricing" at bounding box center [266, 98] width 53 height 16
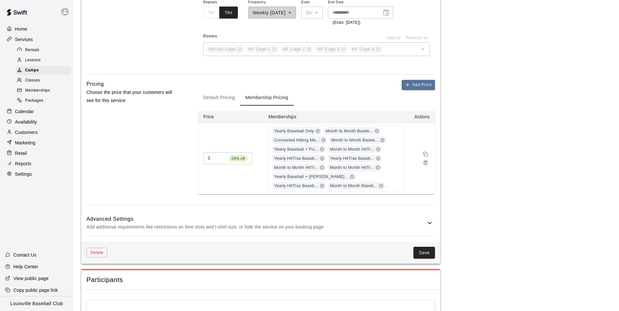
click at [33, 136] on p "Customers" at bounding box center [26, 132] width 23 height 7
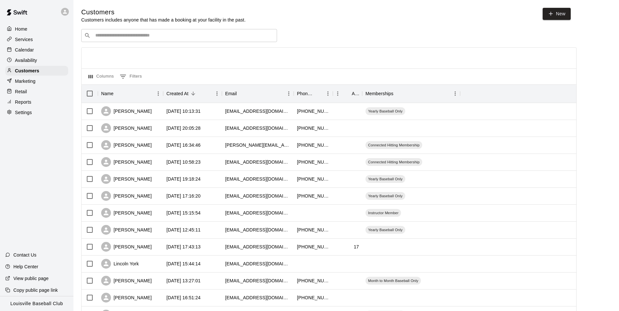
click at [193, 39] on input "Search customers by name or email" at bounding box center [183, 35] width 181 height 7
click at [185, 37] on input "Search customers by name or email" at bounding box center [183, 35] width 181 height 7
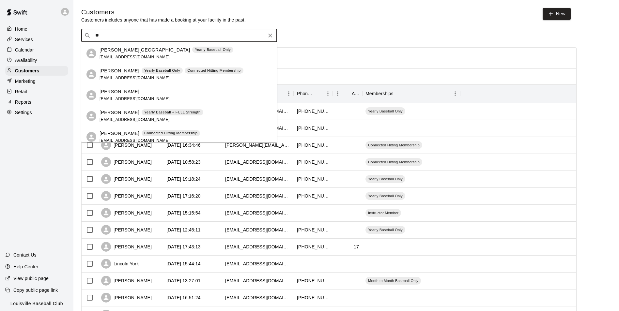
type input "***"
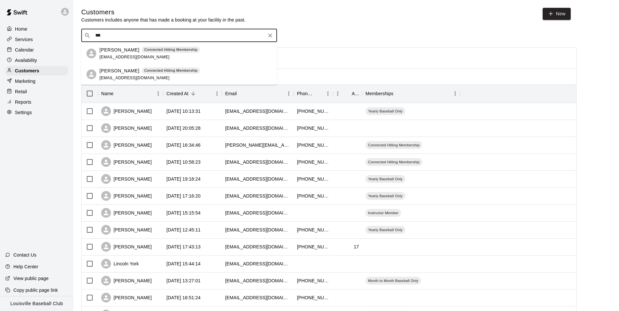
click at [127, 73] on p "[PERSON_NAME]" at bounding box center [120, 71] width 40 height 7
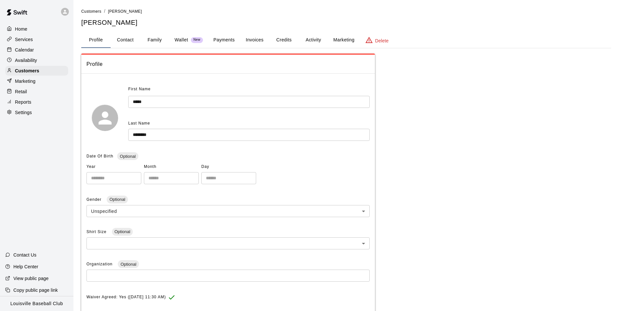
click at [313, 40] on button "Activity" at bounding box center [313, 40] width 29 height 16
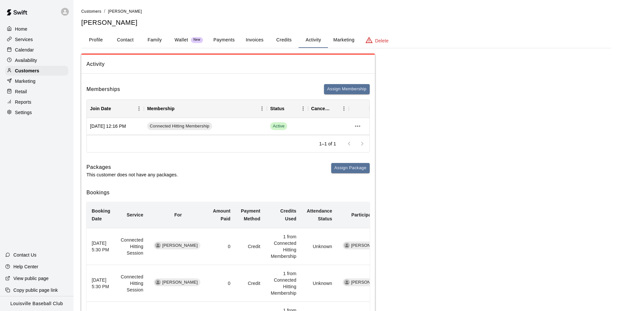
click at [222, 38] on button "Payments" at bounding box center [224, 40] width 32 height 16
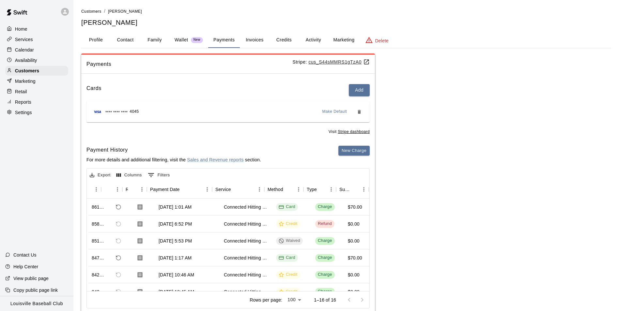
scroll to position [0, 14]
click at [310, 42] on button "Activity" at bounding box center [313, 40] width 29 height 16
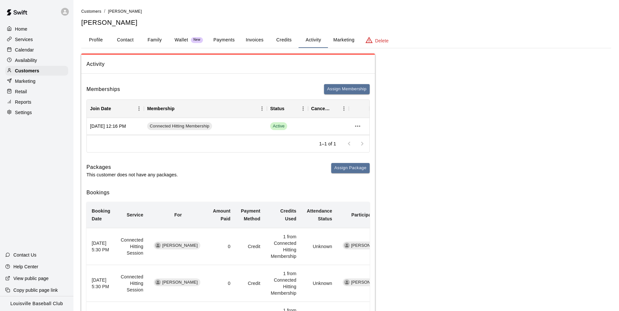
click at [224, 40] on button "Payments" at bounding box center [224, 40] width 32 height 16
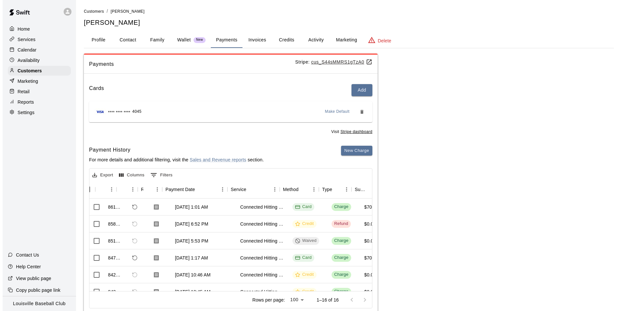
scroll to position [0, 0]
click at [132, 207] on icon "Refund payment" at bounding box center [133, 207] width 6 height 6
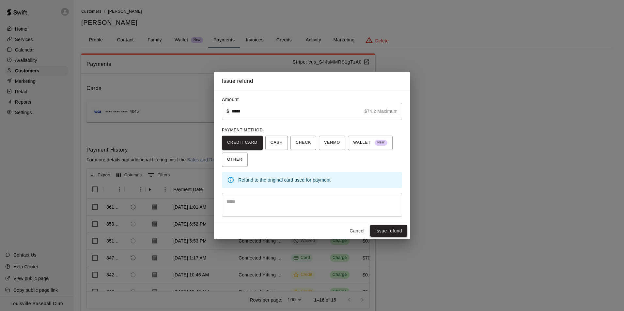
click at [396, 232] on button "Issue refund" at bounding box center [388, 231] width 37 height 12
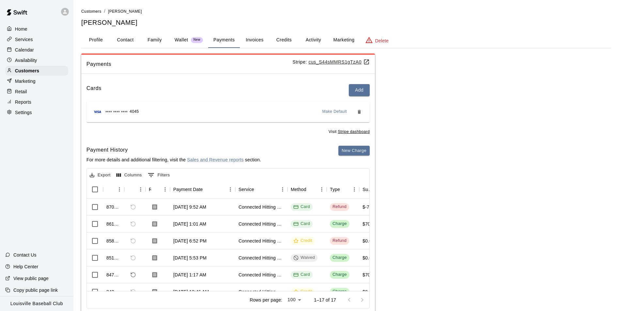
click at [306, 41] on button "Activity" at bounding box center [313, 40] width 29 height 16
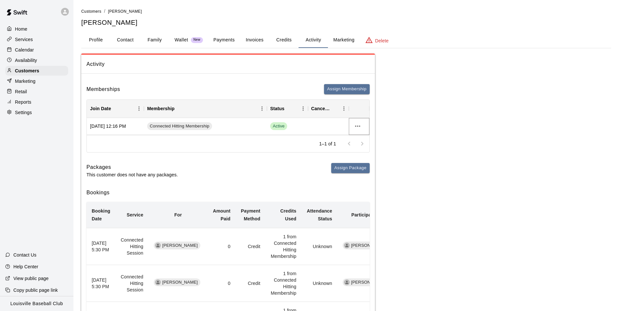
click at [358, 126] on icon "more actions" at bounding box center [357, 126] width 5 height 1
click at [365, 152] on li "Cancel" at bounding box center [370, 150] width 37 height 11
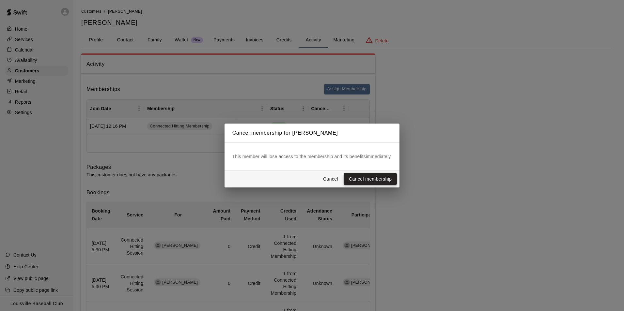
click at [370, 181] on button "Cancel membership" at bounding box center [370, 179] width 53 height 12
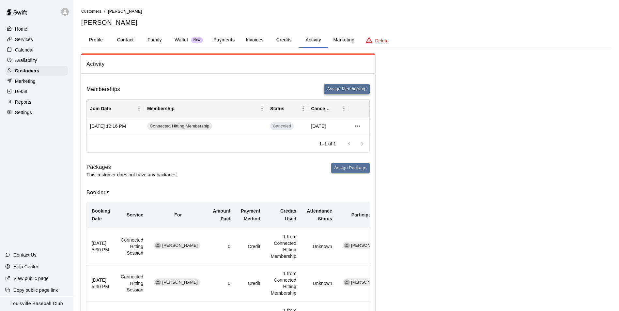
click at [343, 89] on button "Assign Membership" at bounding box center [347, 89] width 46 height 10
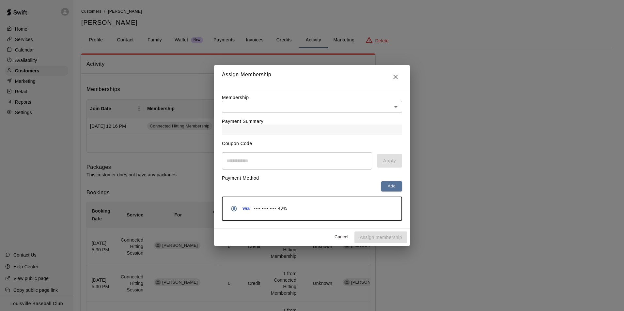
click at [396, 108] on body "Home Services Calendar Availability Customers Marketing Retail Reports Settings…" at bounding box center [312, 301] width 624 height 603
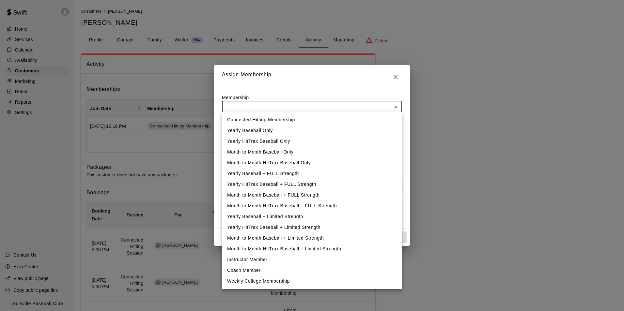
click at [284, 119] on li "Connected Hitting Membership" at bounding box center [312, 120] width 180 height 11
type input "**********"
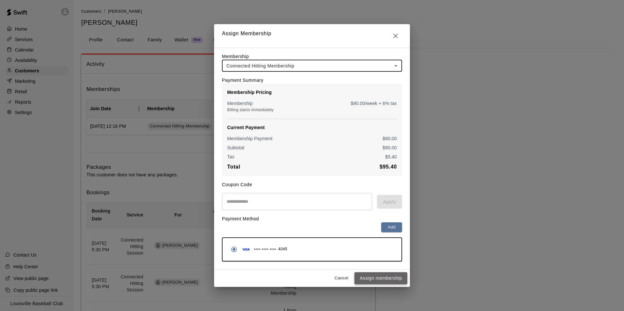
click at [391, 281] on button "Assign membership" at bounding box center [381, 279] width 53 height 12
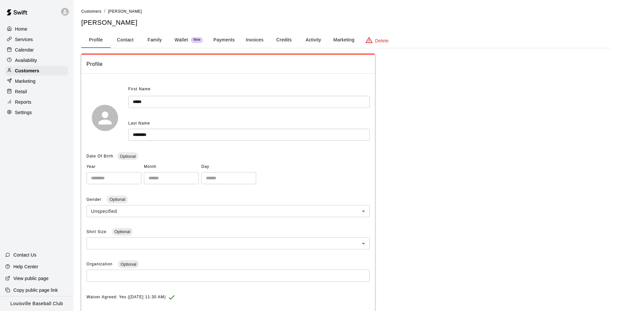
click at [18, 32] on p "Home" at bounding box center [21, 29] width 12 height 7
